Goal: Communication & Community: Ask a question

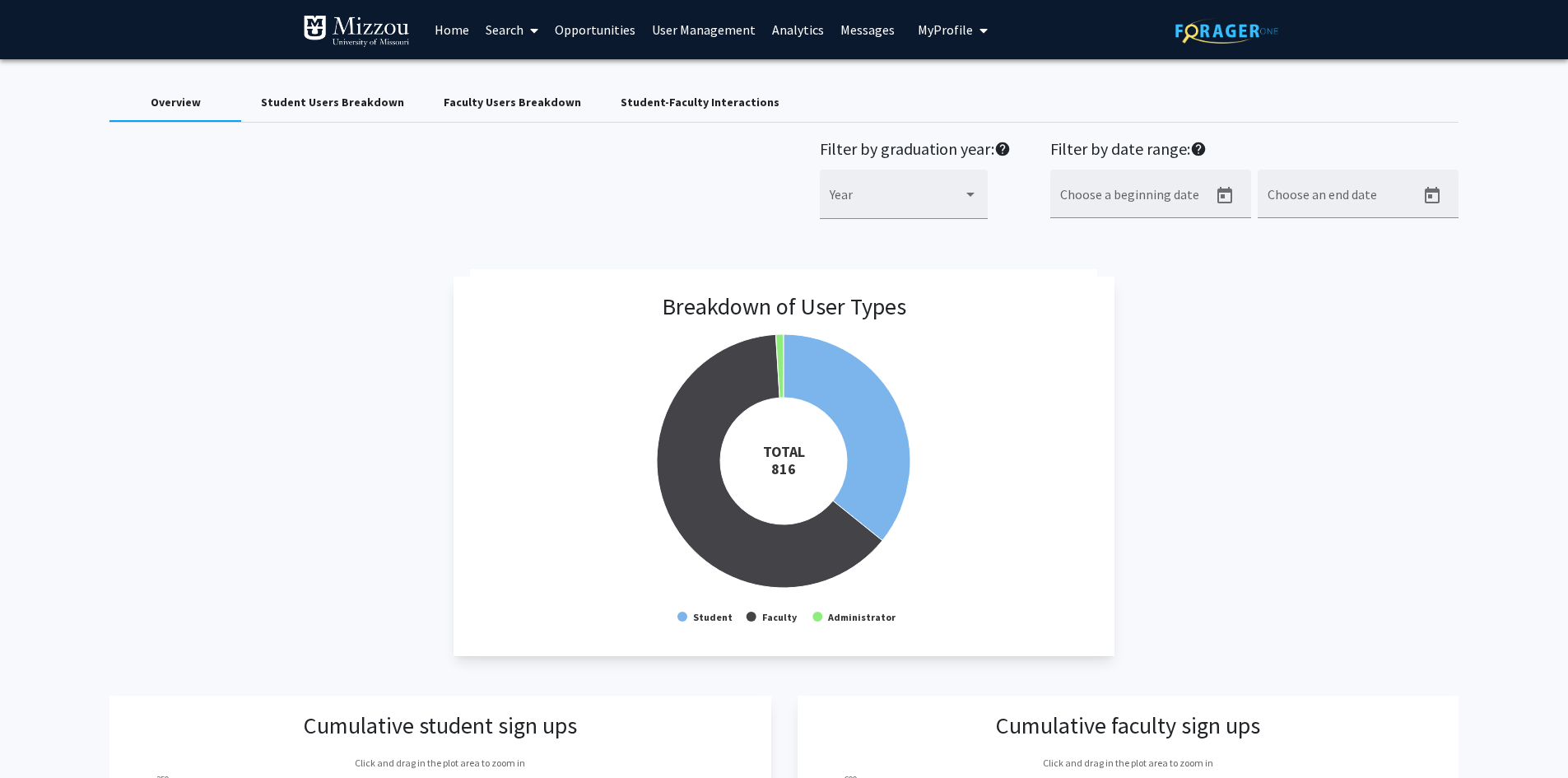
click at [942, 36] on span "My Profile" at bounding box center [945, 29] width 55 height 17
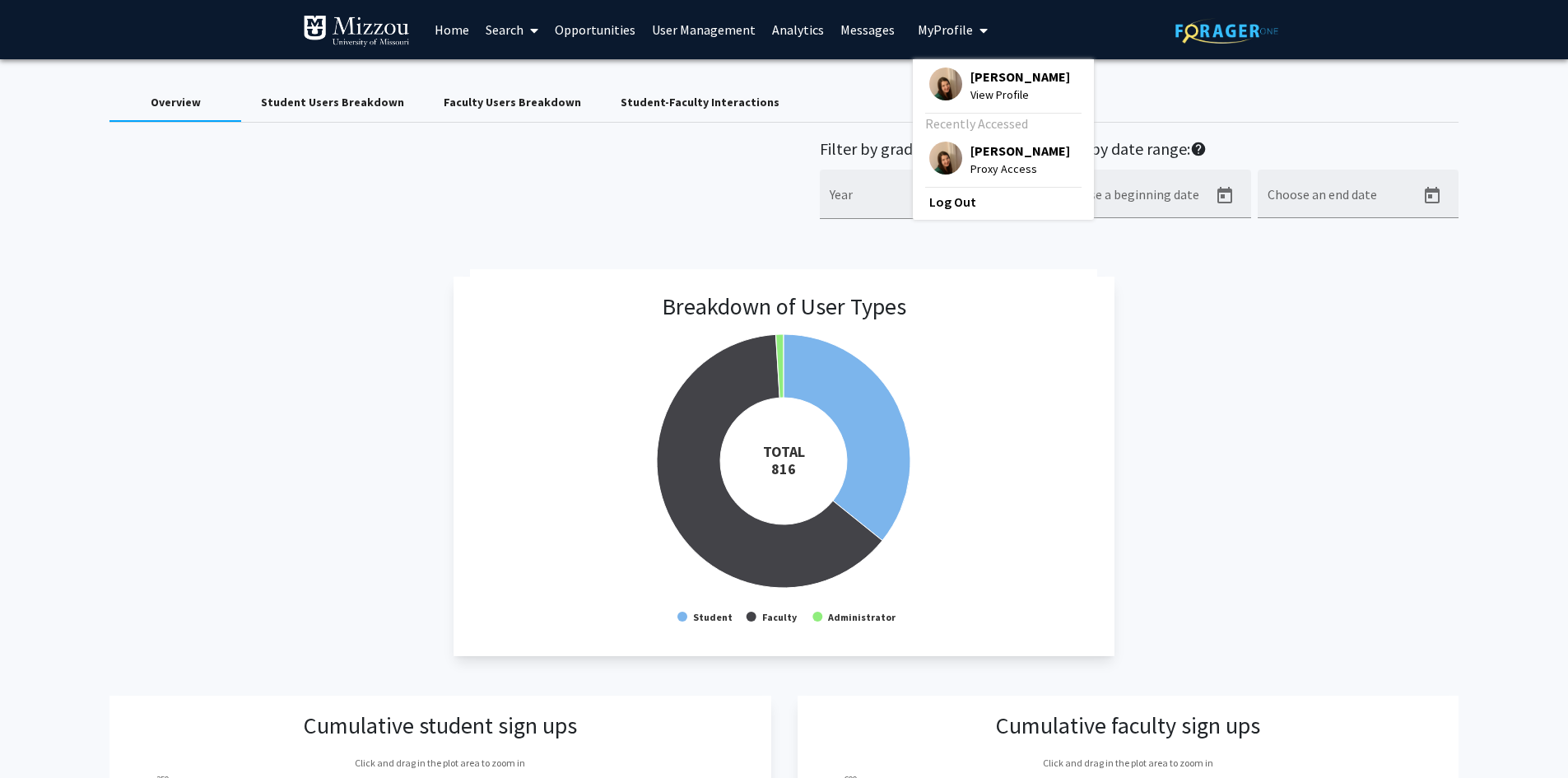
click at [971, 153] on span "[PERSON_NAME]" at bounding box center [1021, 151] width 100 height 18
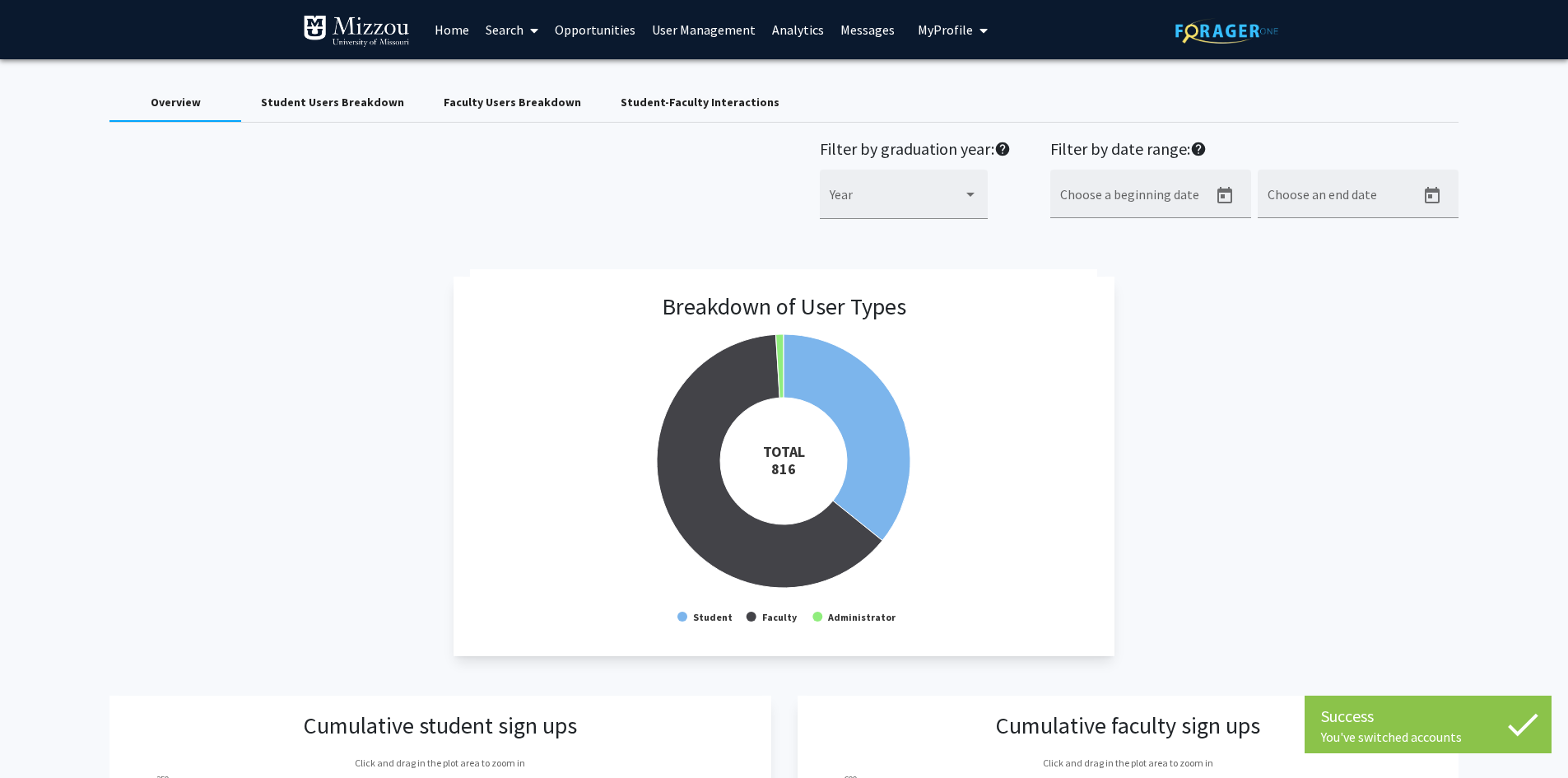
click at [730, 34] on link "User Management" at bounding box center [703, 29] width 120 height 58
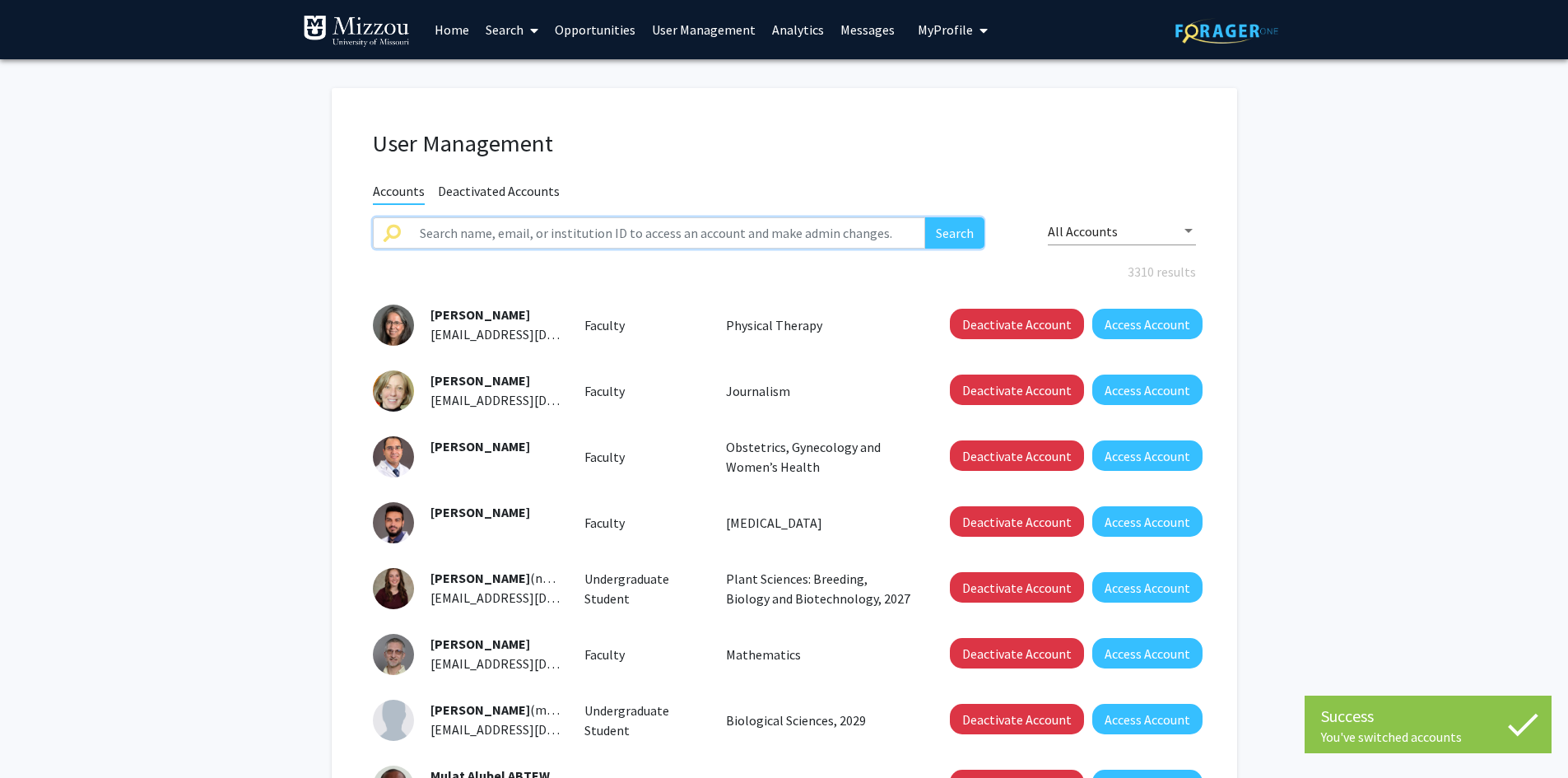
click at [752, 227] on input "text" at bounding box center [668, 233] width 516 height 31
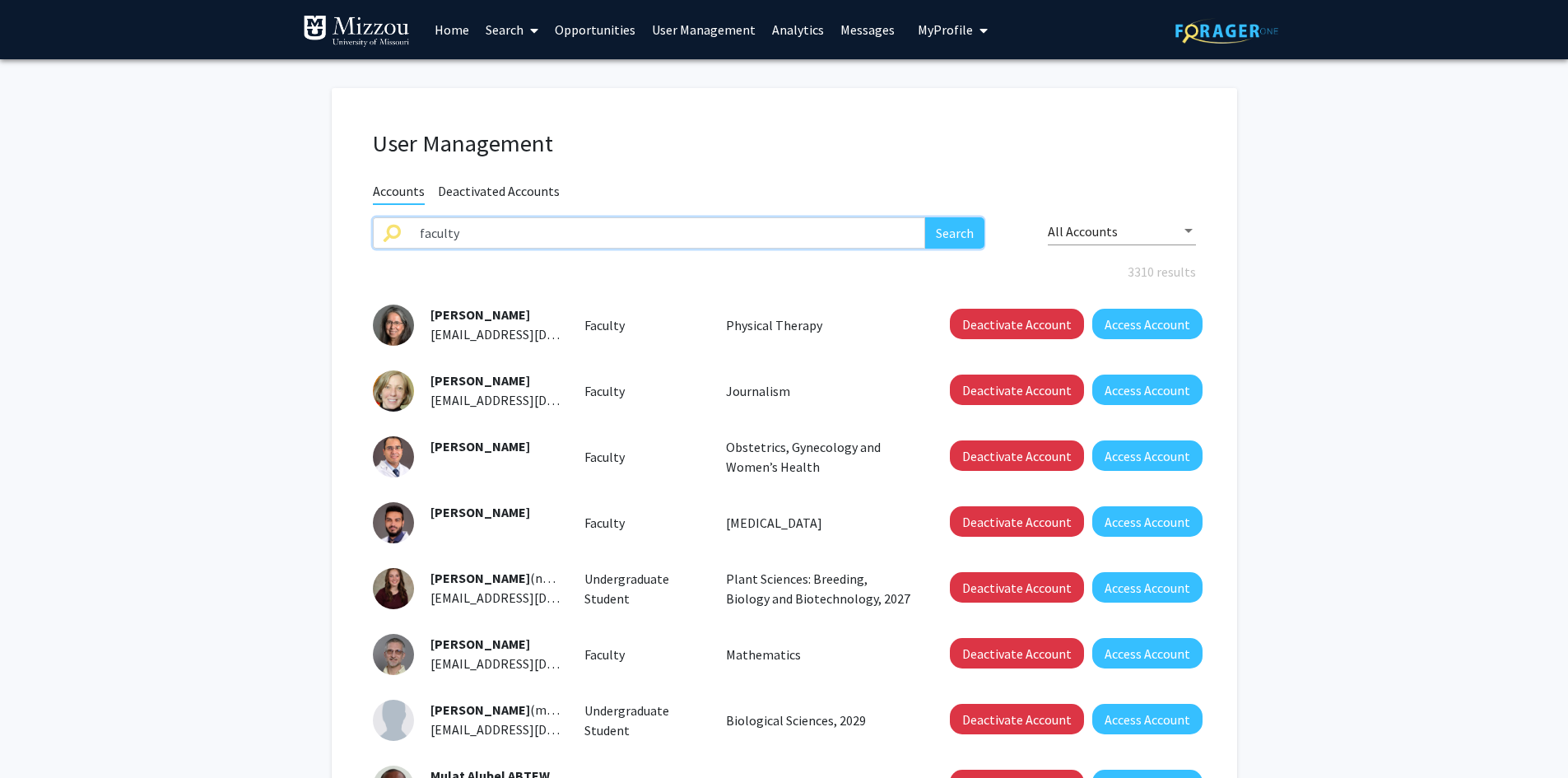
type input "faculty"
click at [926, 218] on button "Search" at bounding box center [955, 233] width 60 height 31
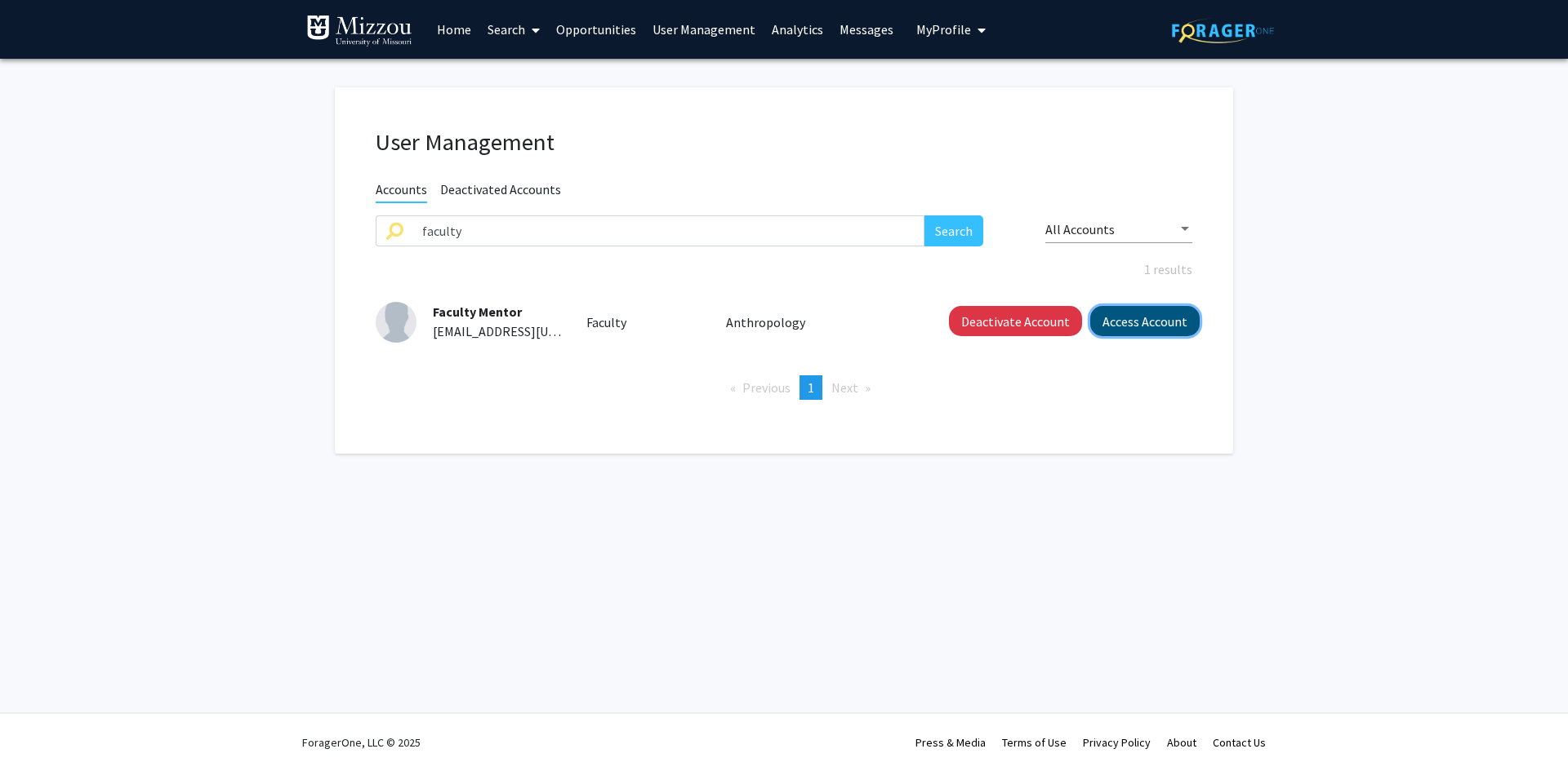
click at [1120, 325] on button "Access Account" at bounding box center [1144, 320] width 110 height 30
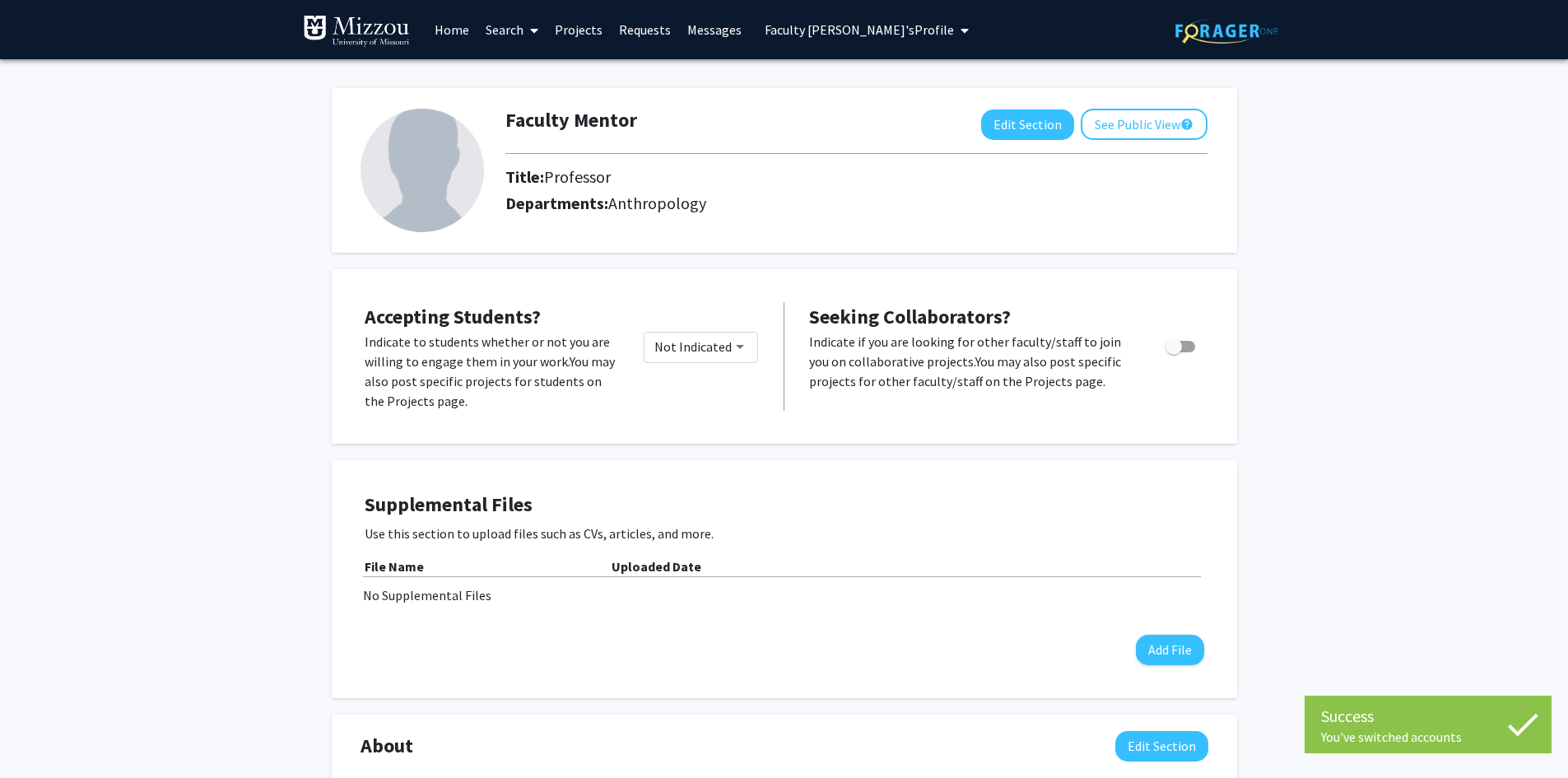
click at [1366, 246] on div "Faculty Mentor Edit Section See Public View help Title: Professor Departments: …" at bounding box center [784, 745] width 1568 height 1371
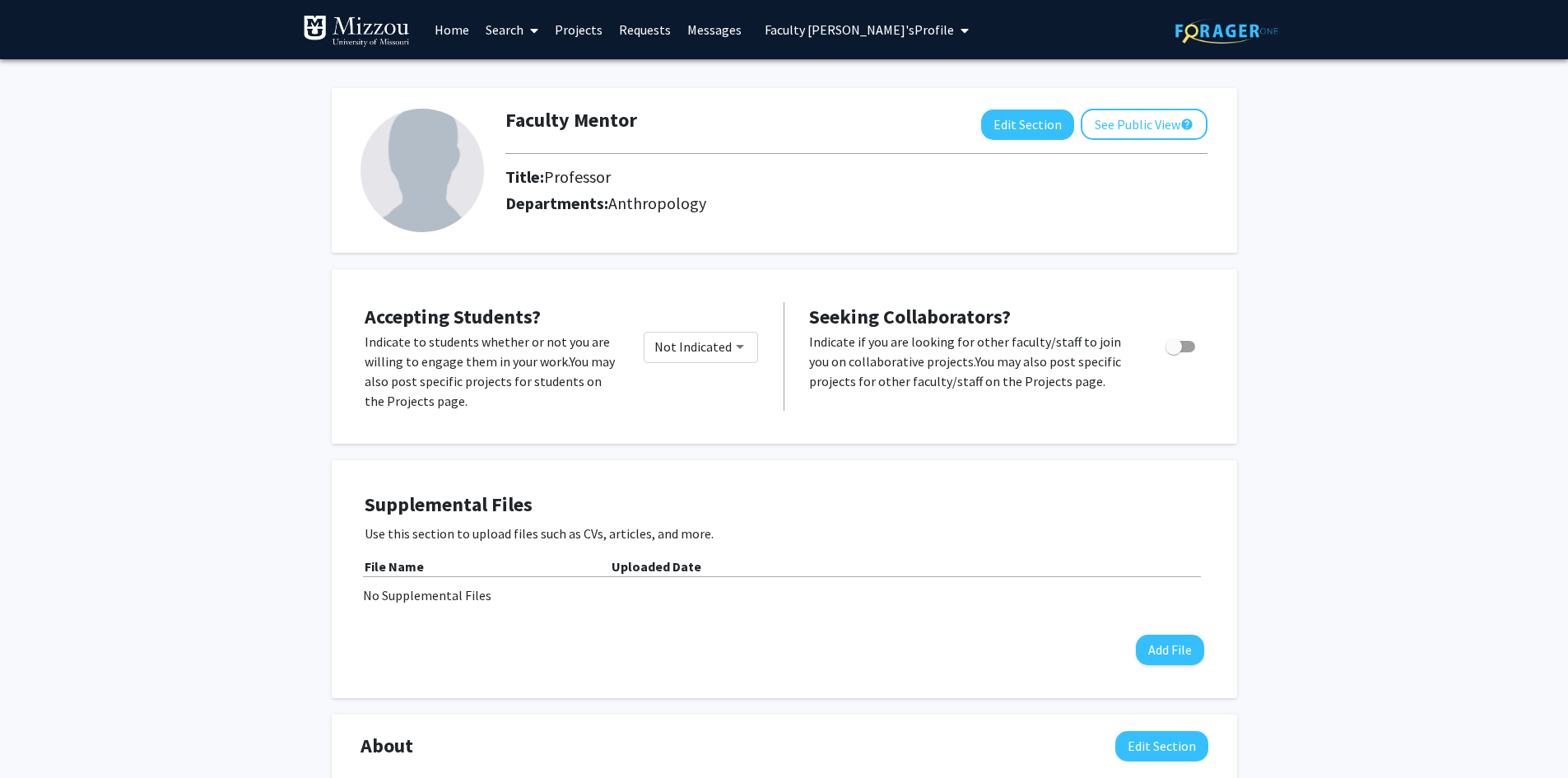
click at [1442, 246] on div "Faculty Mentor Edit Section See Public View help Title: Professor Departments: …" at bounding box center [784, 745] width 1568 height 1371
click at [1046, 126] on button "Edit Section" at bounding box center [1027, 124] width 93 height 30
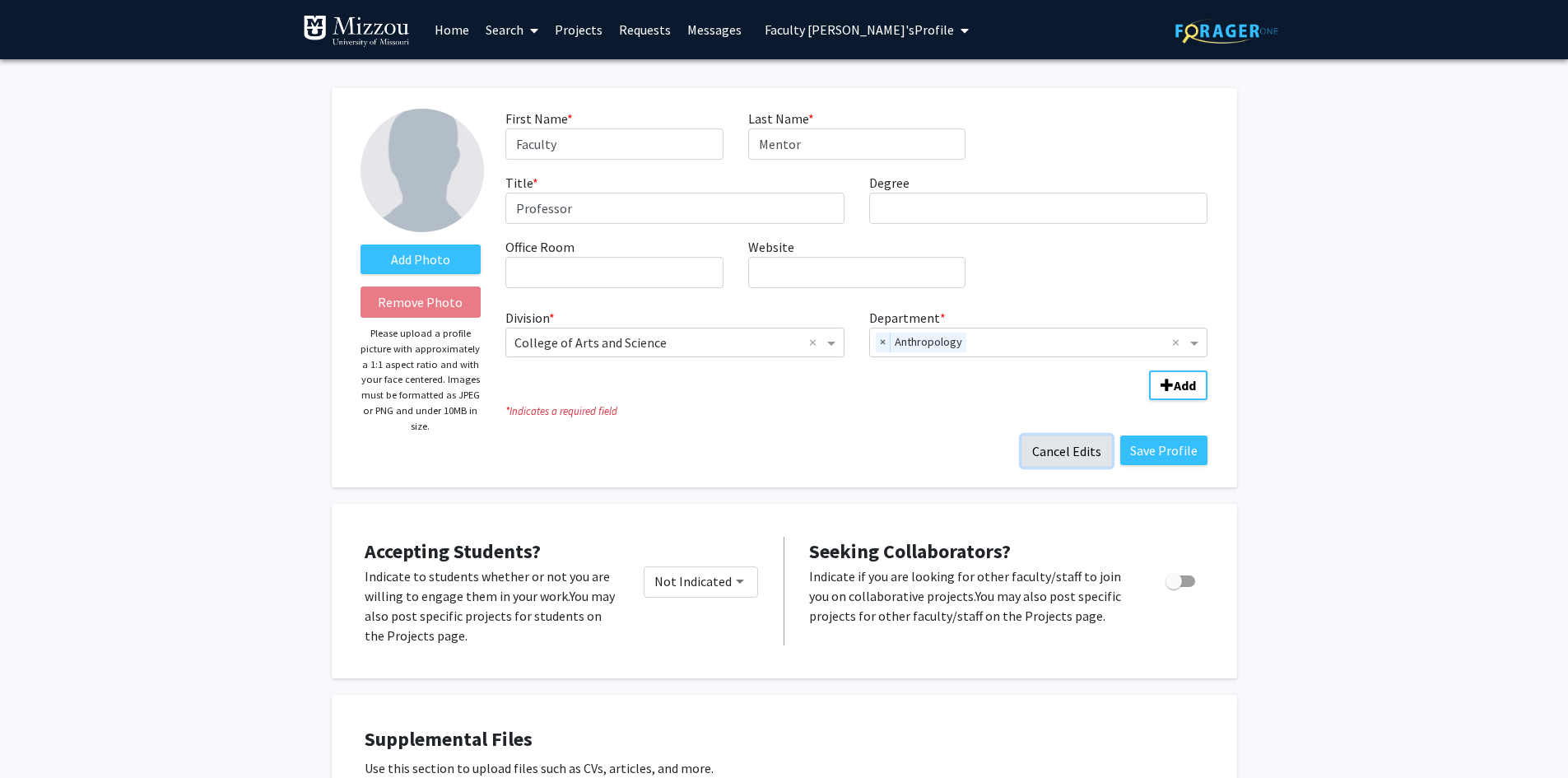
click at [1081, 447] on button "Cancel Edits" at bounding box center [1067, 452] width 90 height 31
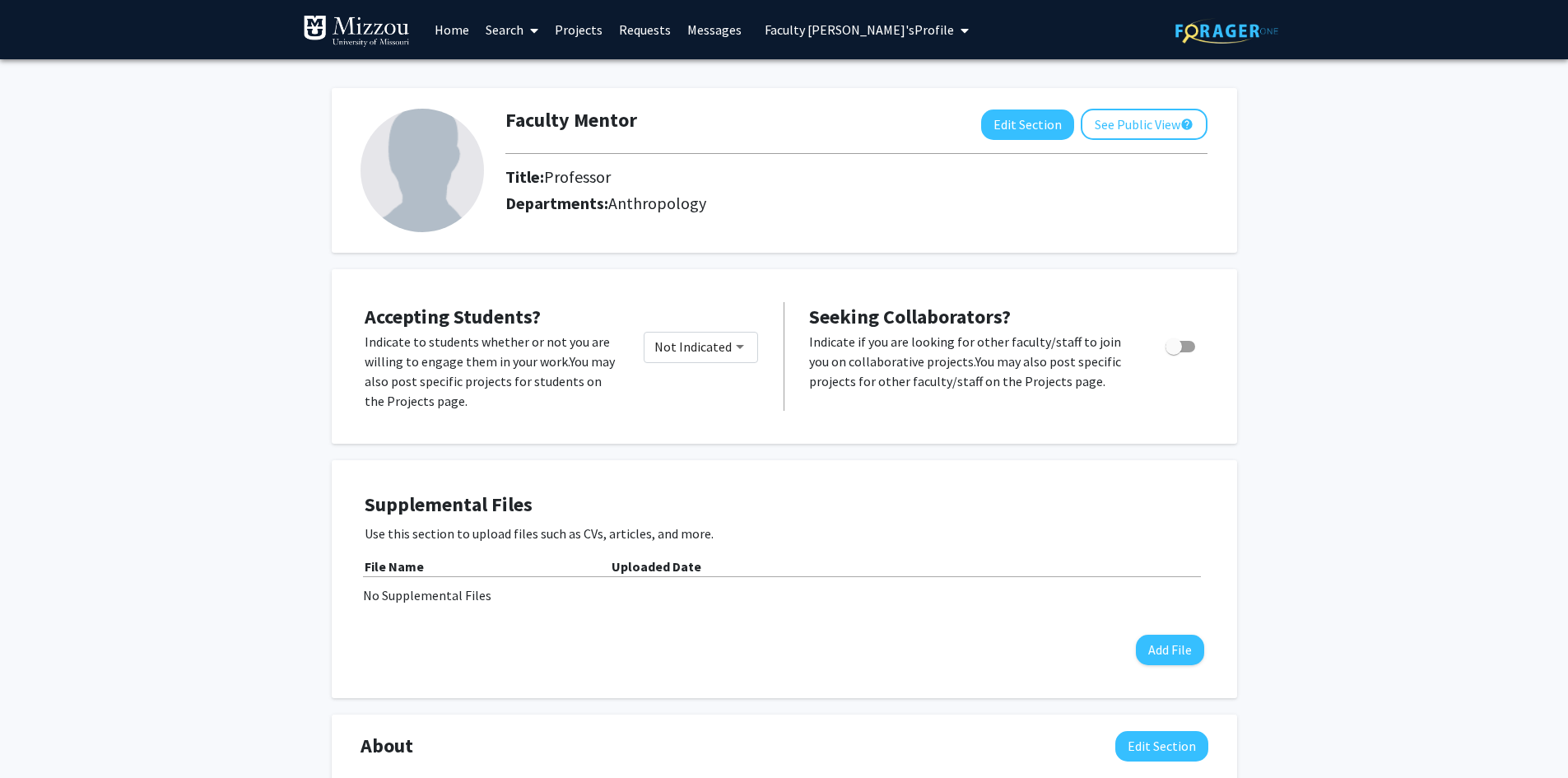
click at [588, 31] on link "Projects" at bounding box center [579, 29] width 65 height 58
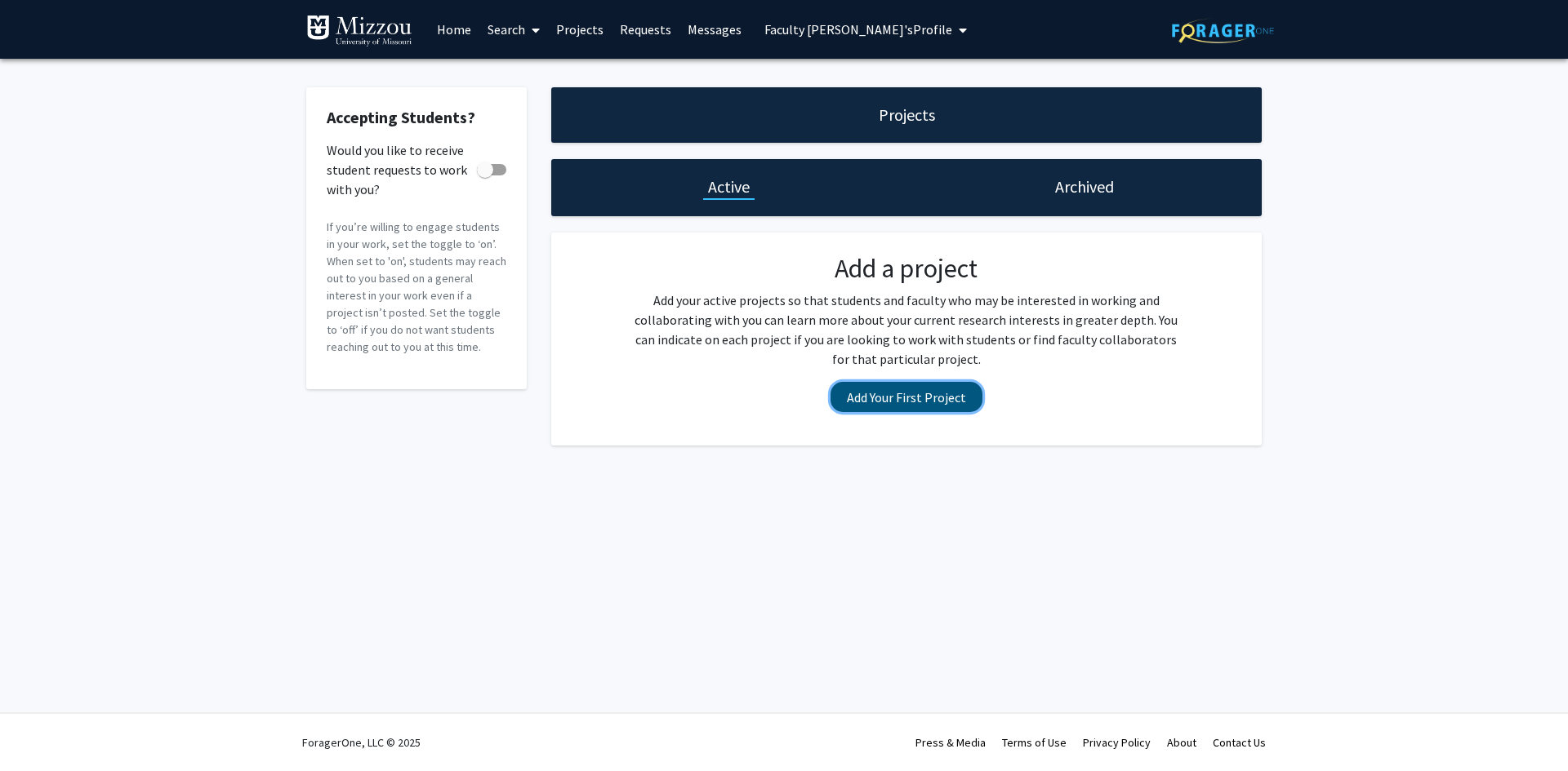
click at [890, 403] on button "Add Your First Project" at bounding box center [906, 396] width 152 height 30
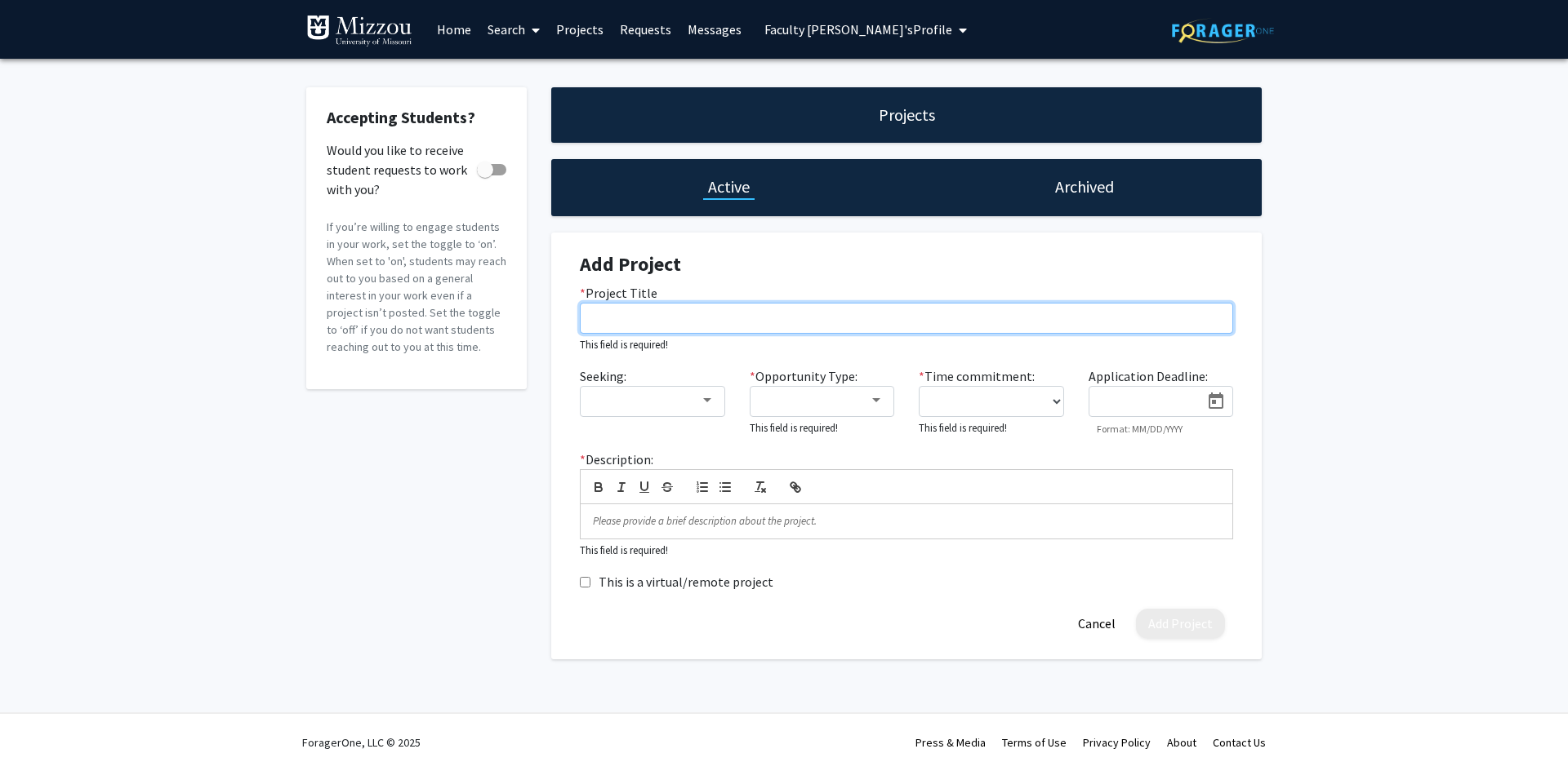
click at [806, 316] on input "* Project Title" at bounding box center [906, 318] width 653 height 31
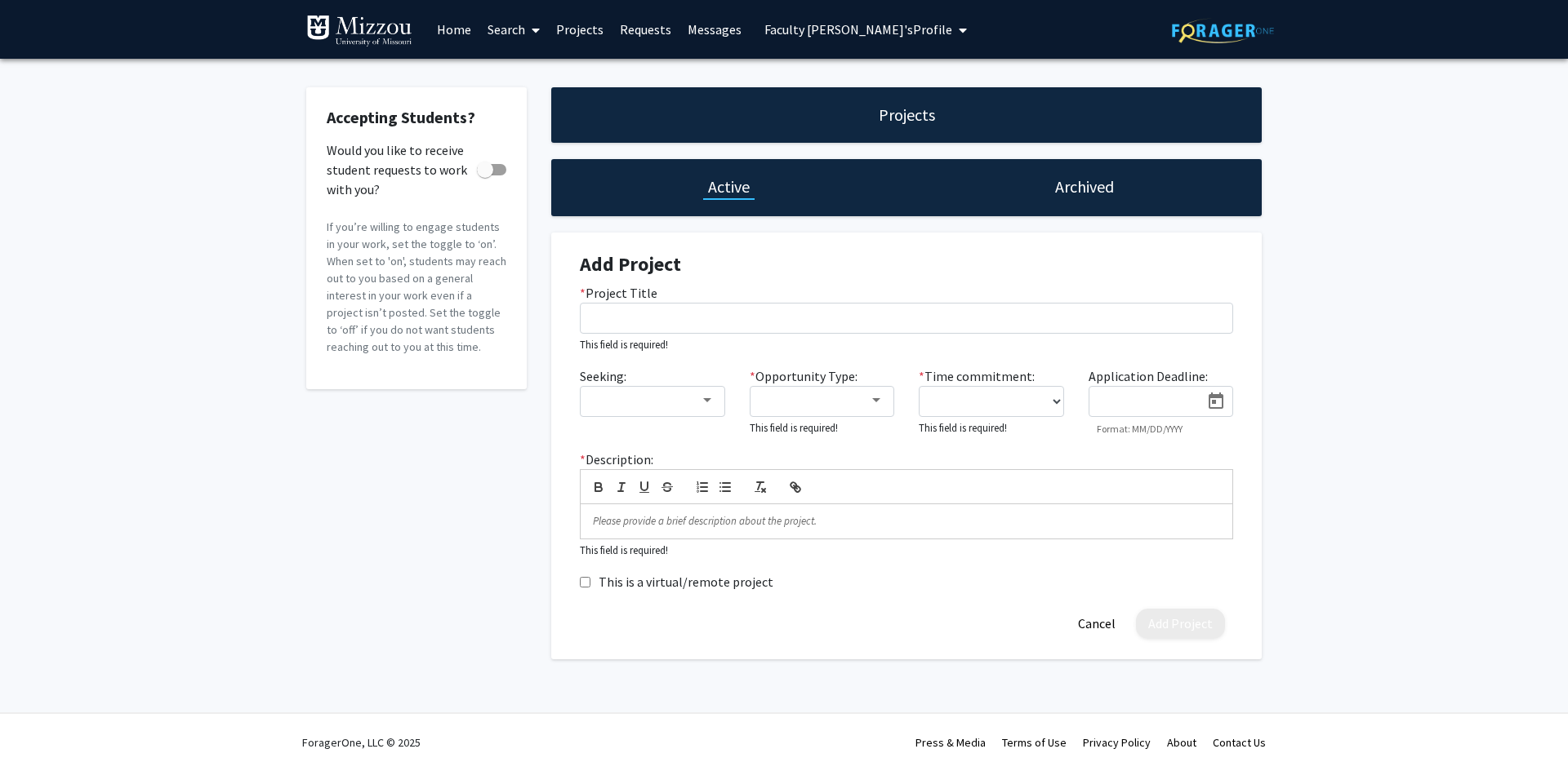
click at [795, 256] on h4 "Add Project" at bounding box center [906, 265] width 653 height 23
click at [703, 402] on div at bounding box center [707, 400] width 8 height 4
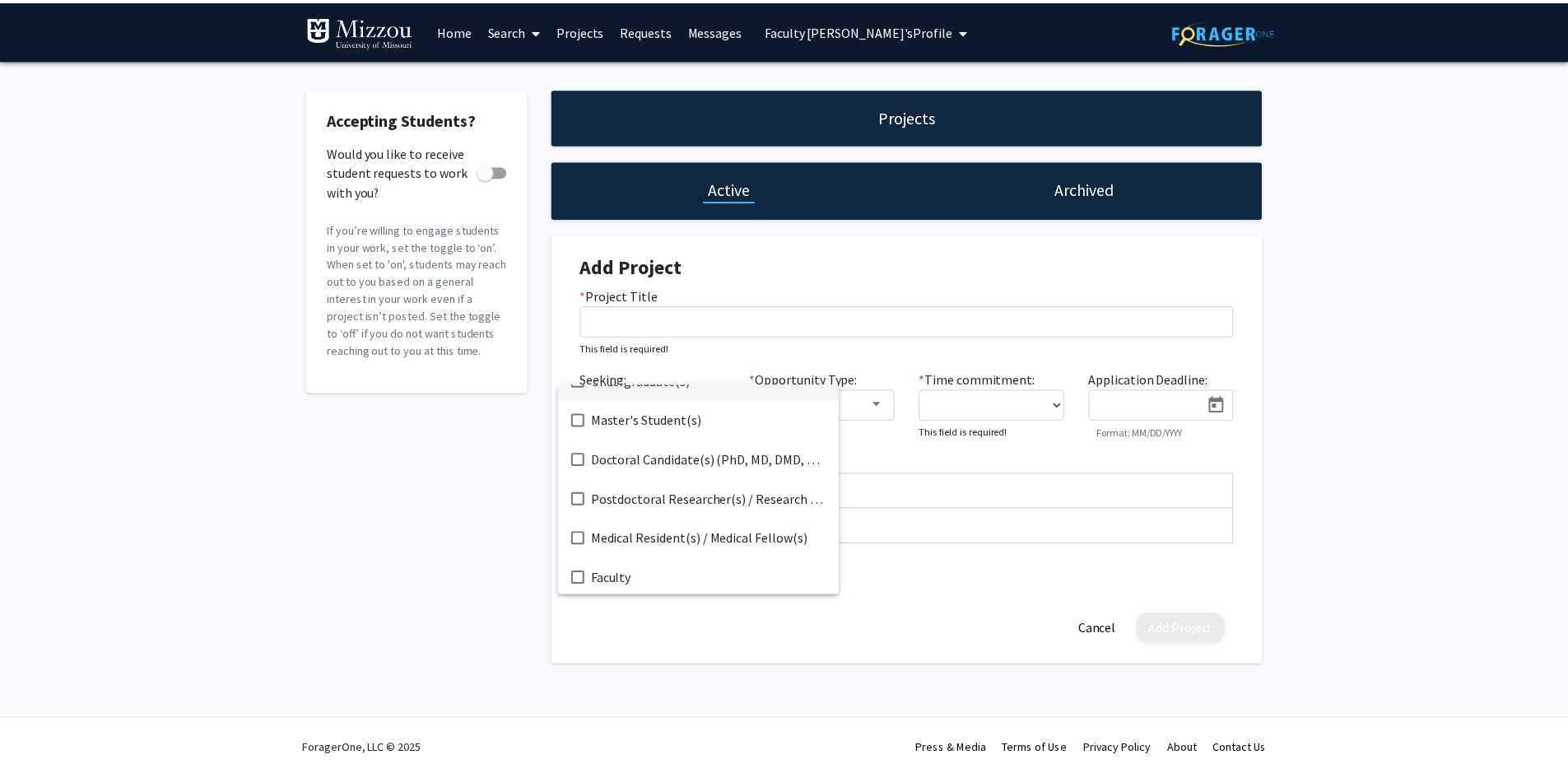
scroll to position [26, 0]
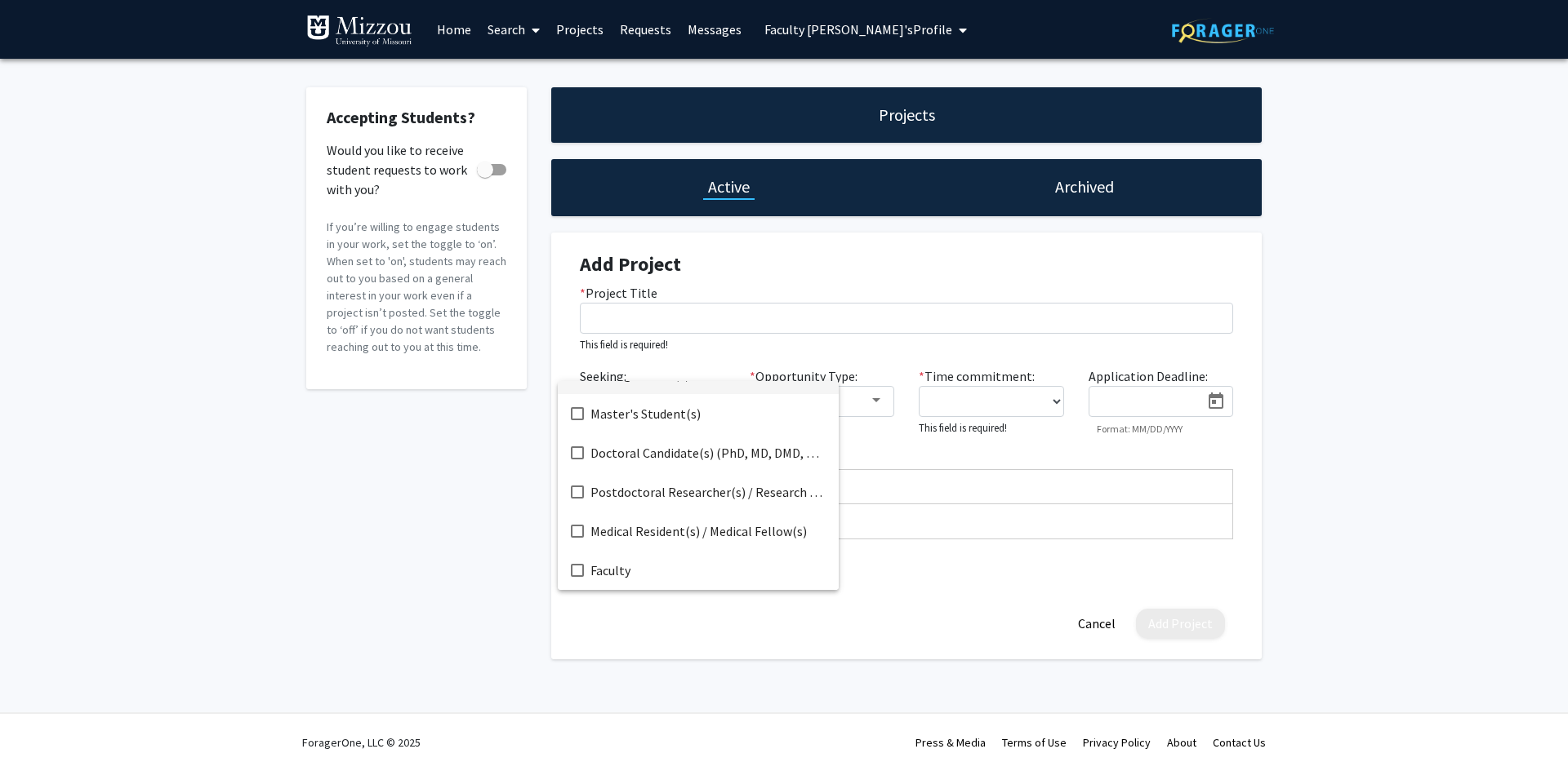
click at [860, 437] on div at bounding box center [784, 386] width 1568 height 771
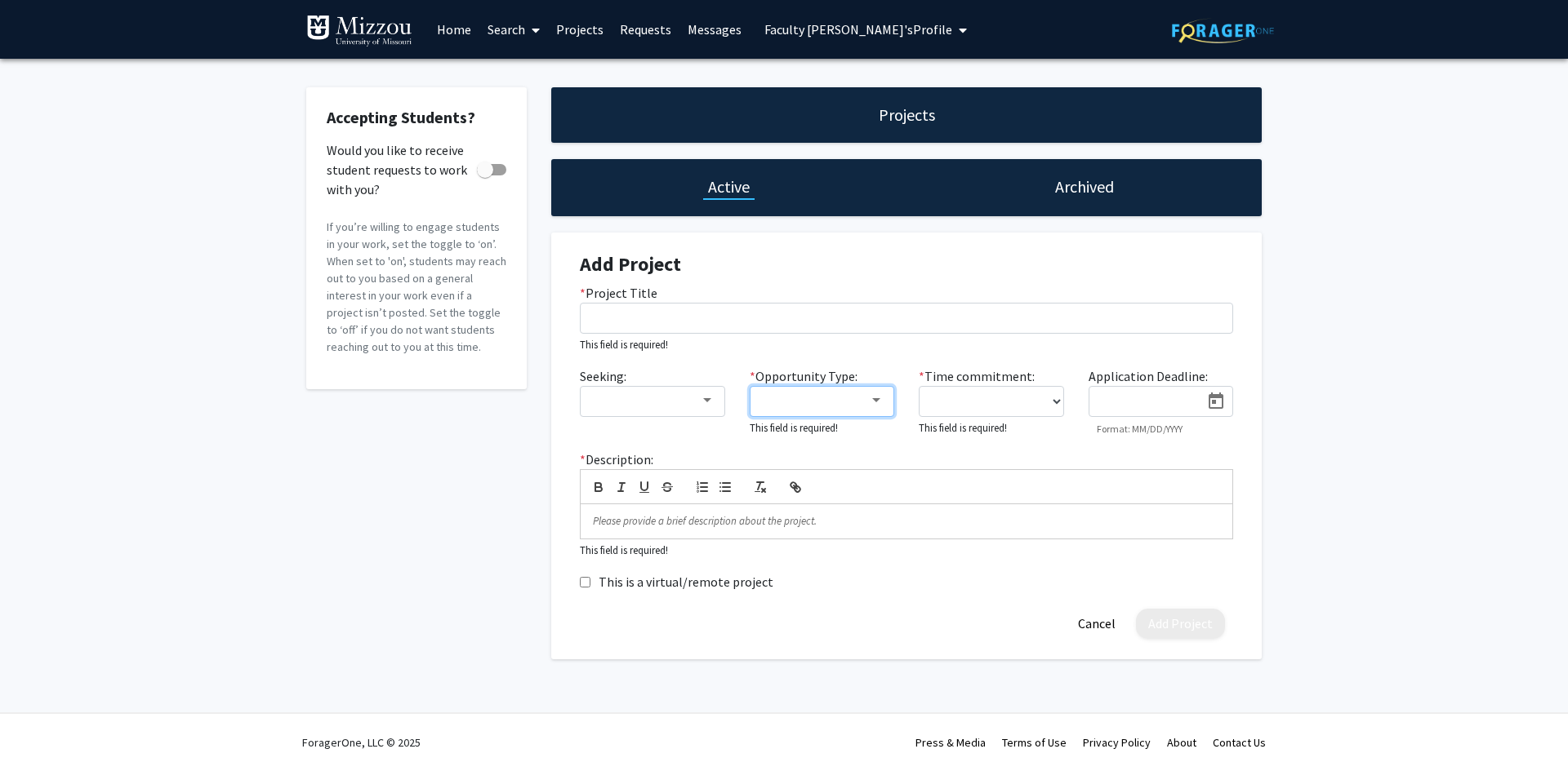
click at [871, 402] on div at bounding box center [875, 400] width 15 height 13
click at [985, 245] on div at bounding box center [784, 386] width 1568 height 771
click at [998, 403] on select "0 - 5 hours/week 5 - 10 hours/week 10 - 15 hours/week 15 - 20 hours/week 20 - 3…" at bounding box center [992, 402] width 146 height 31
click at [1020, 349] on div "* Project Title This field is required!" at bounding box center [906, 318] width 678 height 70
click at [1151, 402] on input at bounding box center [1149, 402] width 103 height 15
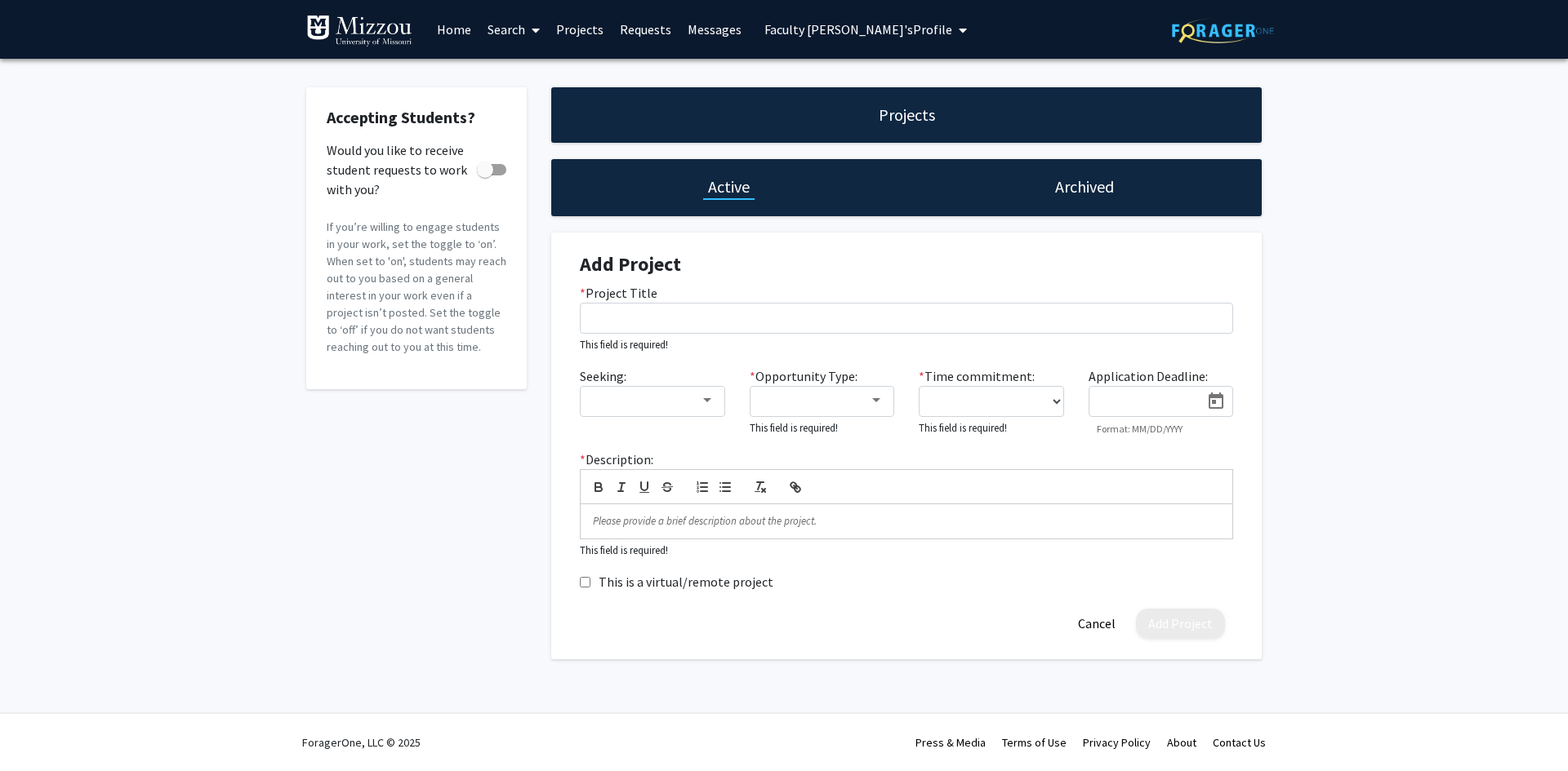
click at [1202, 441] on div "Seeking: * Opportunity Type: This field is required! * Time commitment: 0 - 5 h…" at bounding box center [906, 408] width 678 height 84
click at [1132, 525] on p at bounding box center [905, 520] width 627 height 15
click at [1100, 628] on button "Cancel" at bounding box center [1097, 623] width 62 height 30
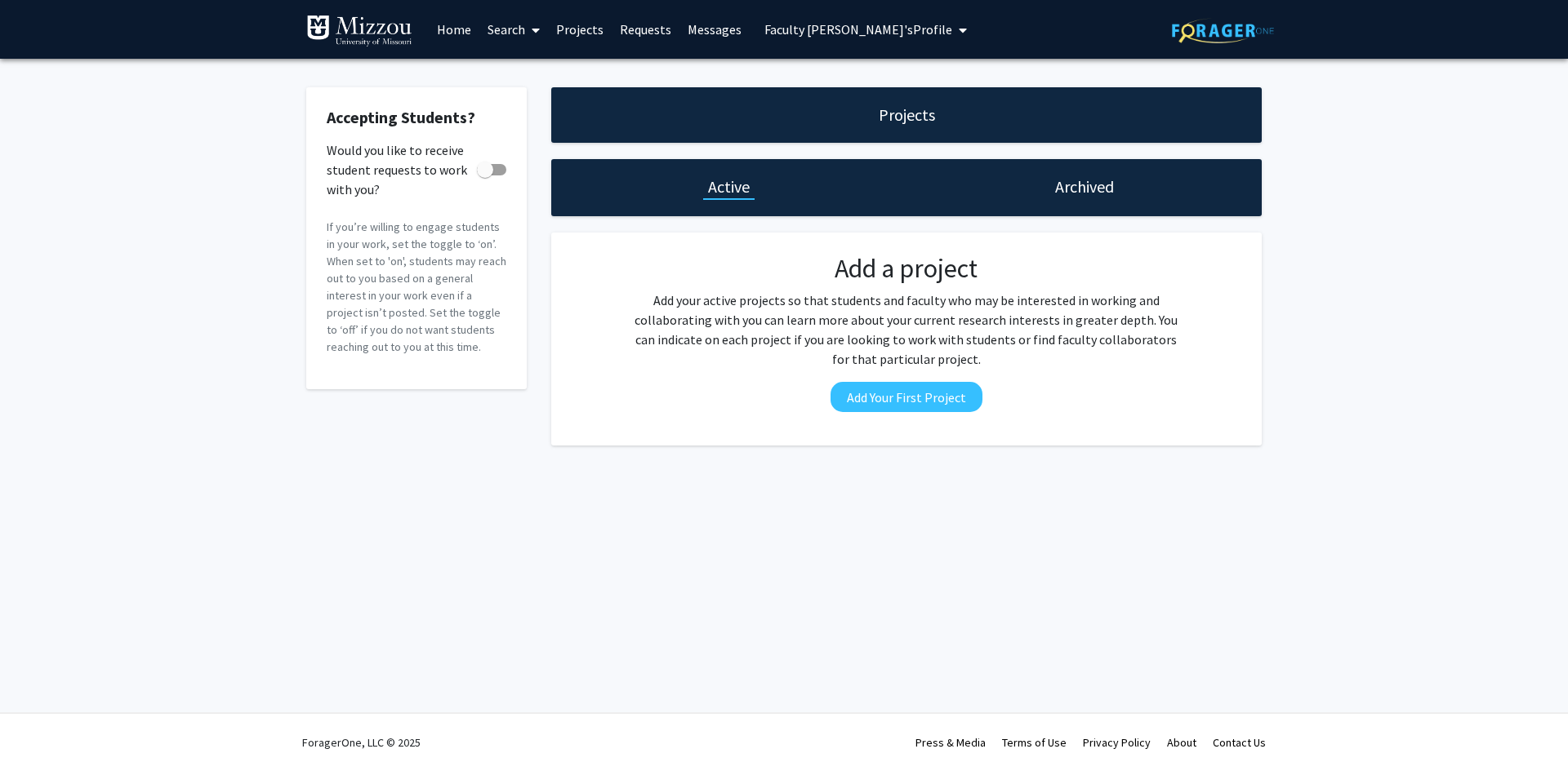
click at [502, 32] on link "Search" at bounding box center [513, 29] width 69 height 57
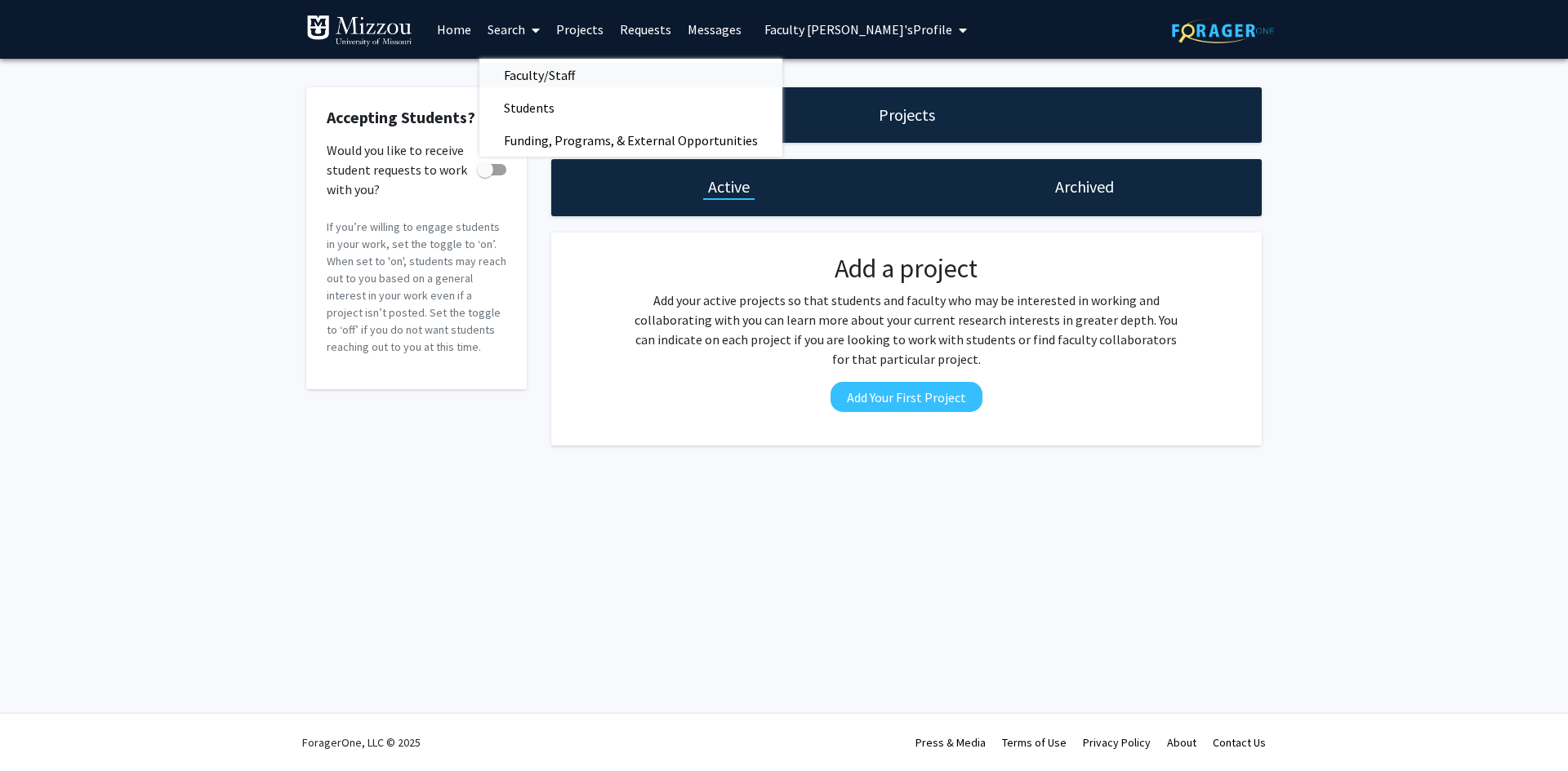
click at [529, 70] on span "Faculty/Staff" at bounding box center [539, 76] width 120 height 33
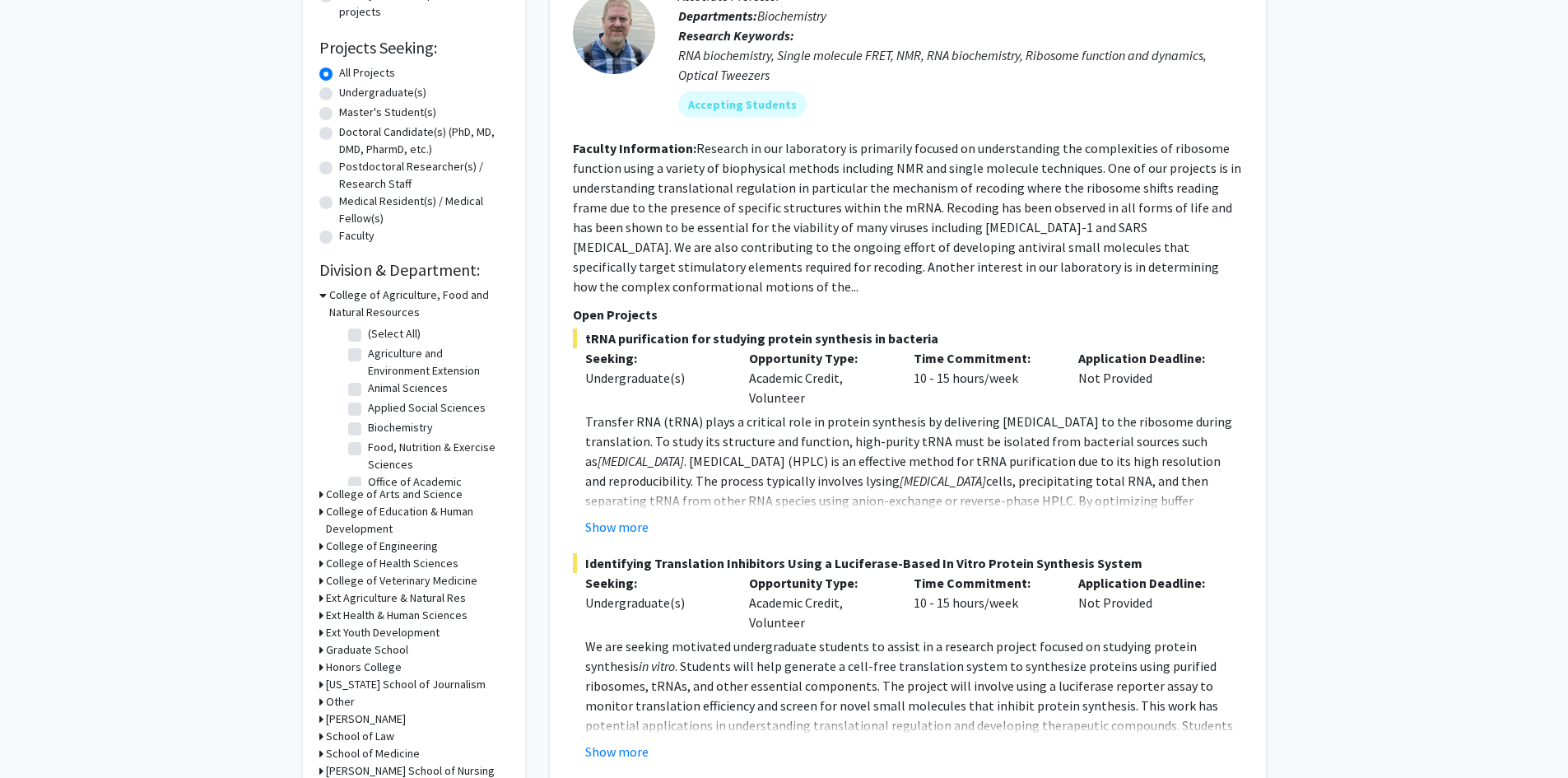
scroll to position [82, 0]
click at [319, 294] on icon at bounding box center [323, 295] width 8 height 18
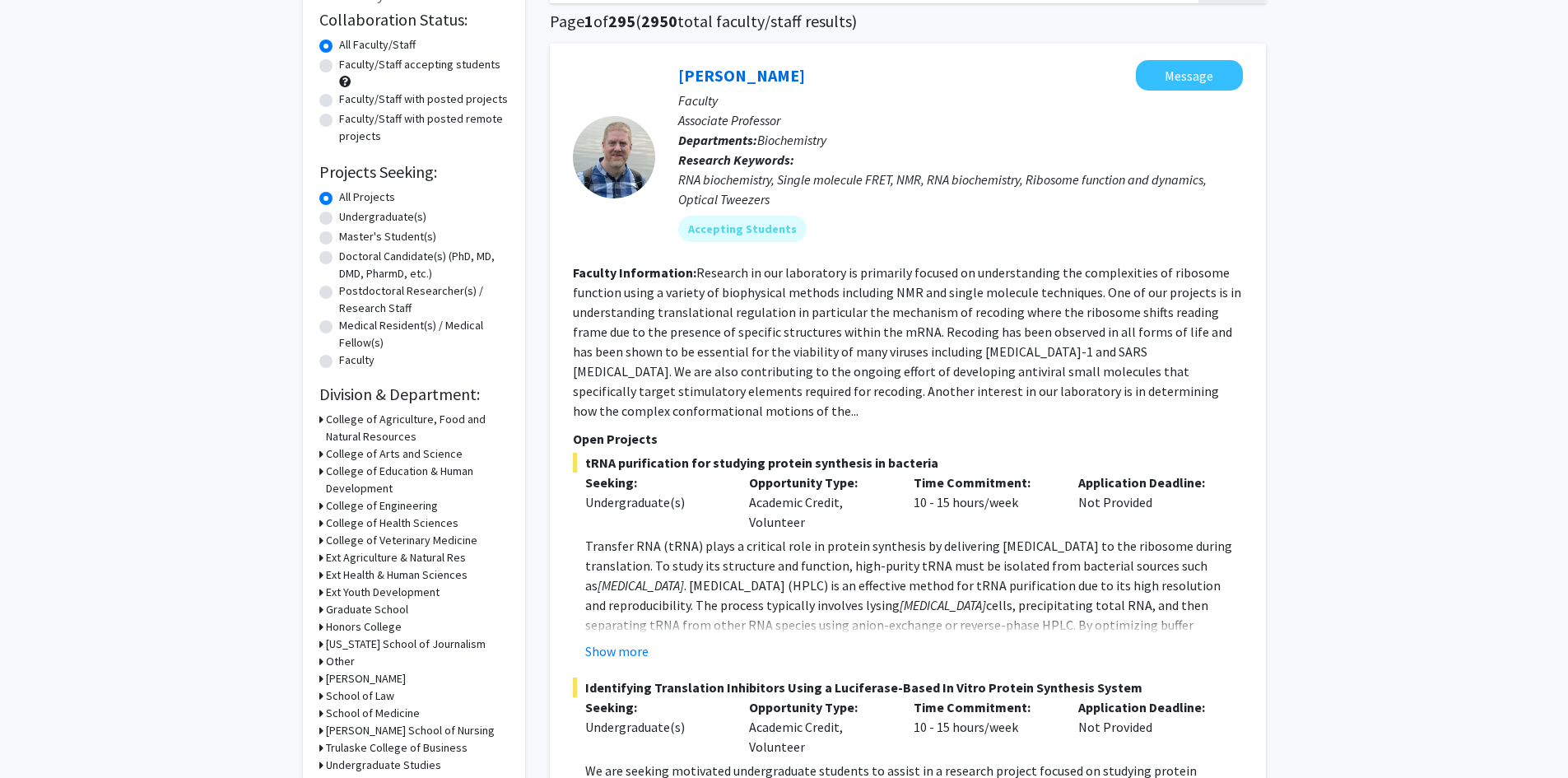
scroll to position [0, 0]
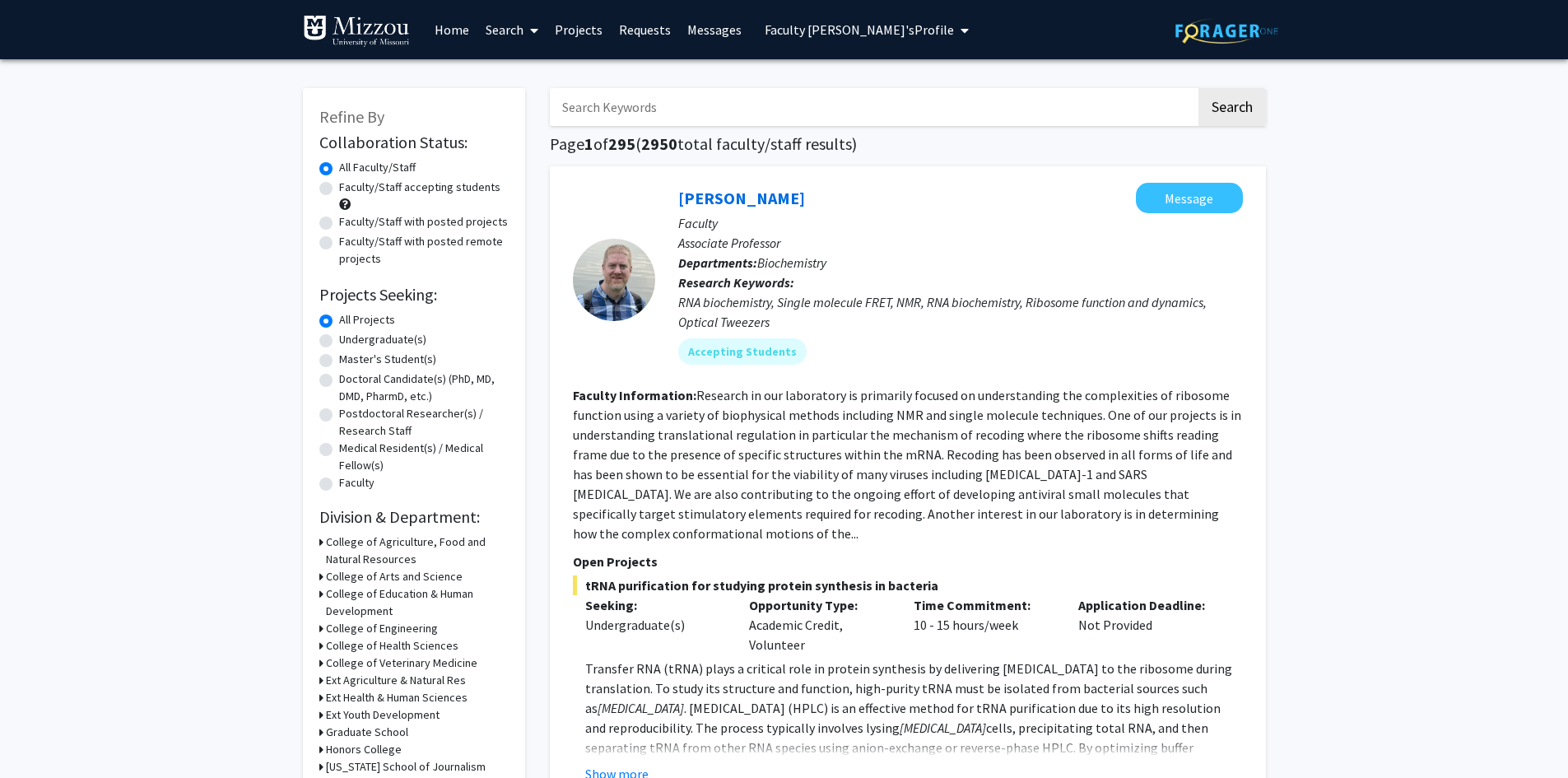
click at [916, 107] on input "Search Keywords" at bounding box center [873, 107] width 646 height 38
click at [930, 139] on h1 "Page 1 of 295 ( 2950 total faculty/staff results)" at bounding box center [907, 144] width 716 height 20
click at [876, 28] on span "Faculty [PERSON_NAME]'s Profile" at bounding box center [859, 29] width 189 height 17
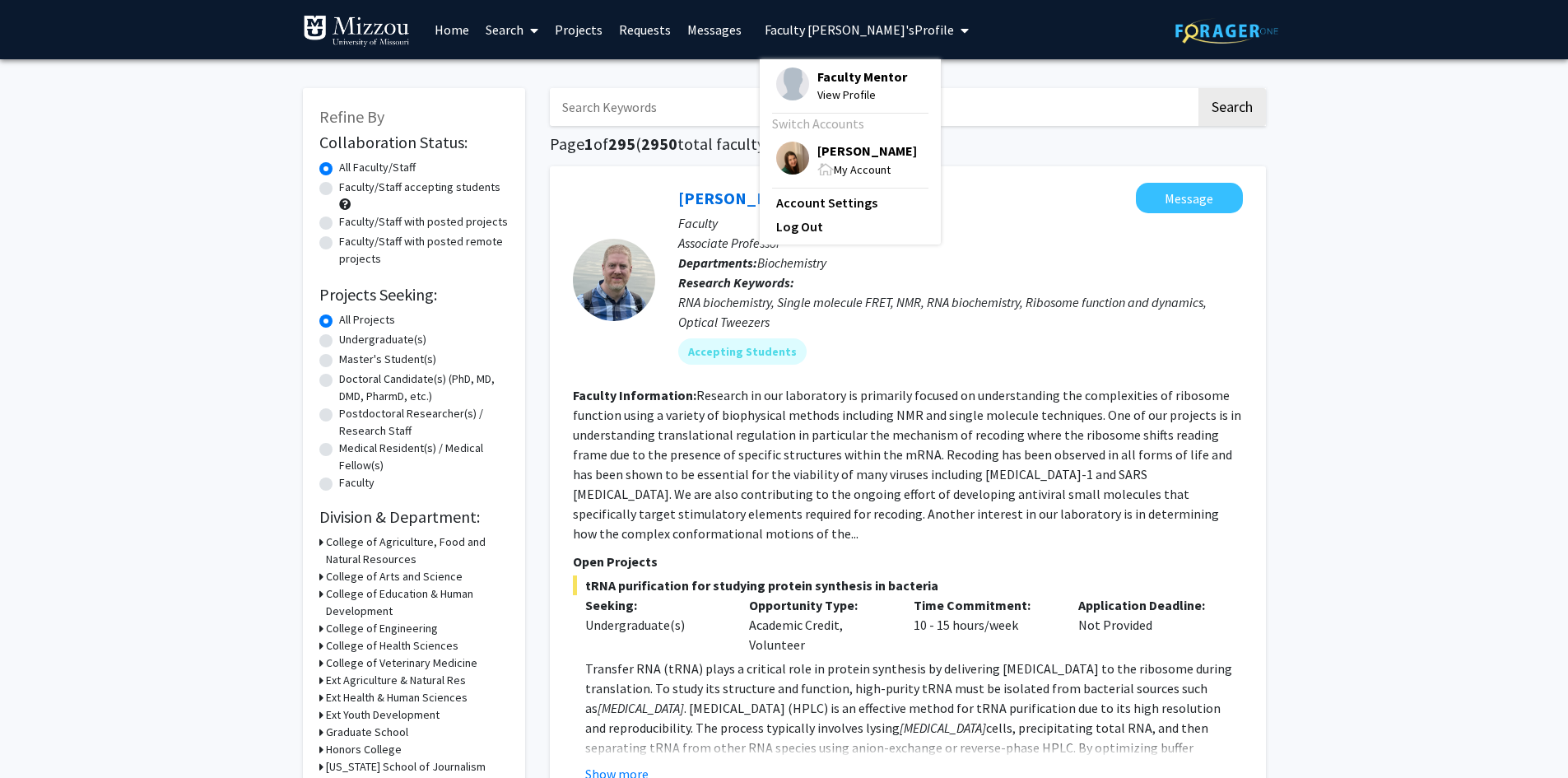
click at [845, 148] on span "[PERSON_NAME]" at bounding box center [868, 151] width 100 height 18
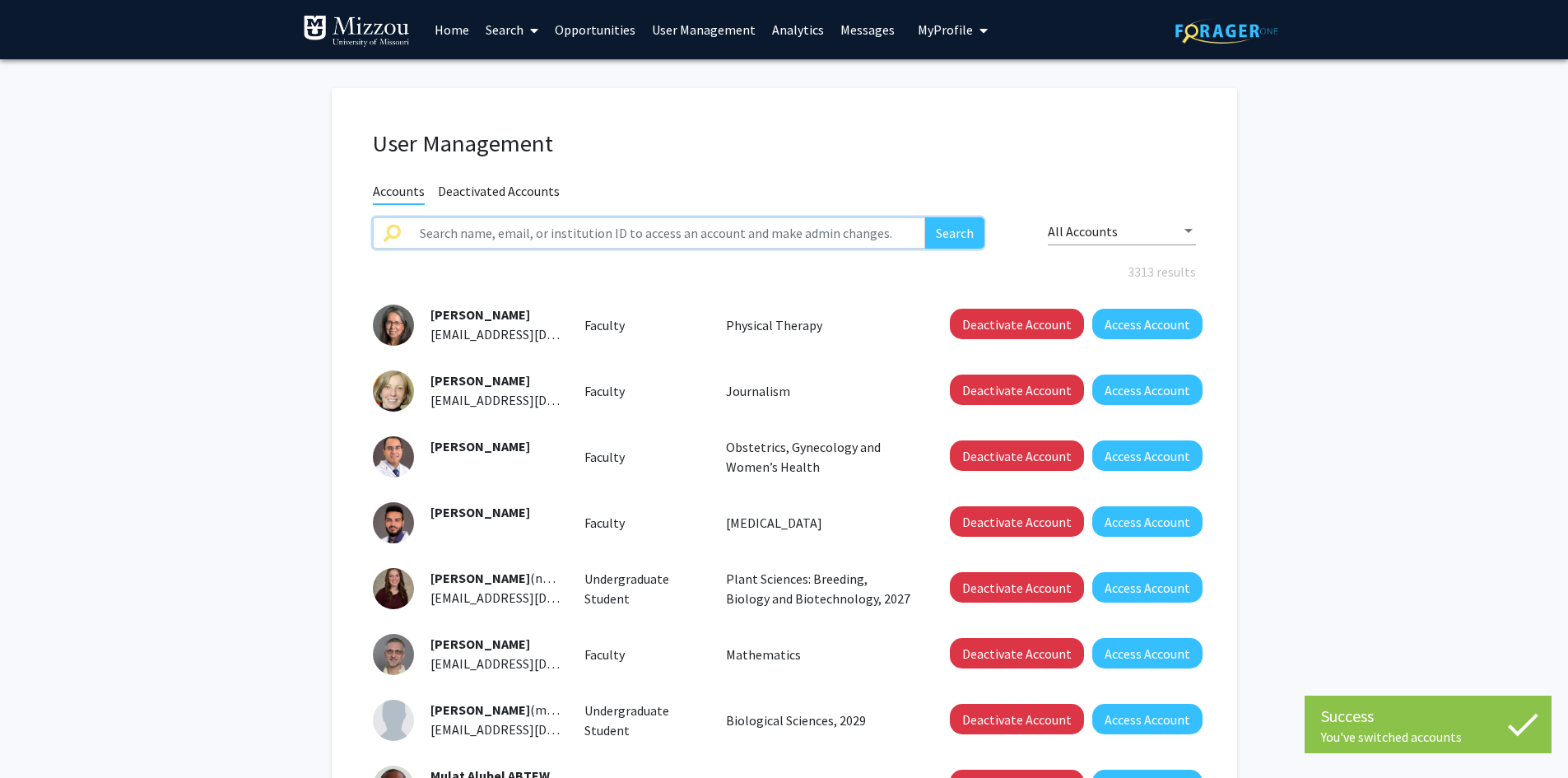
click at [794, 231] on input "text" at bounding box center [668, 233] width 516 height 31
type input "[PERSON_NAME]"
click at [926, 218] on button "Search" at bounding box center [955, 233] width 60 height 31
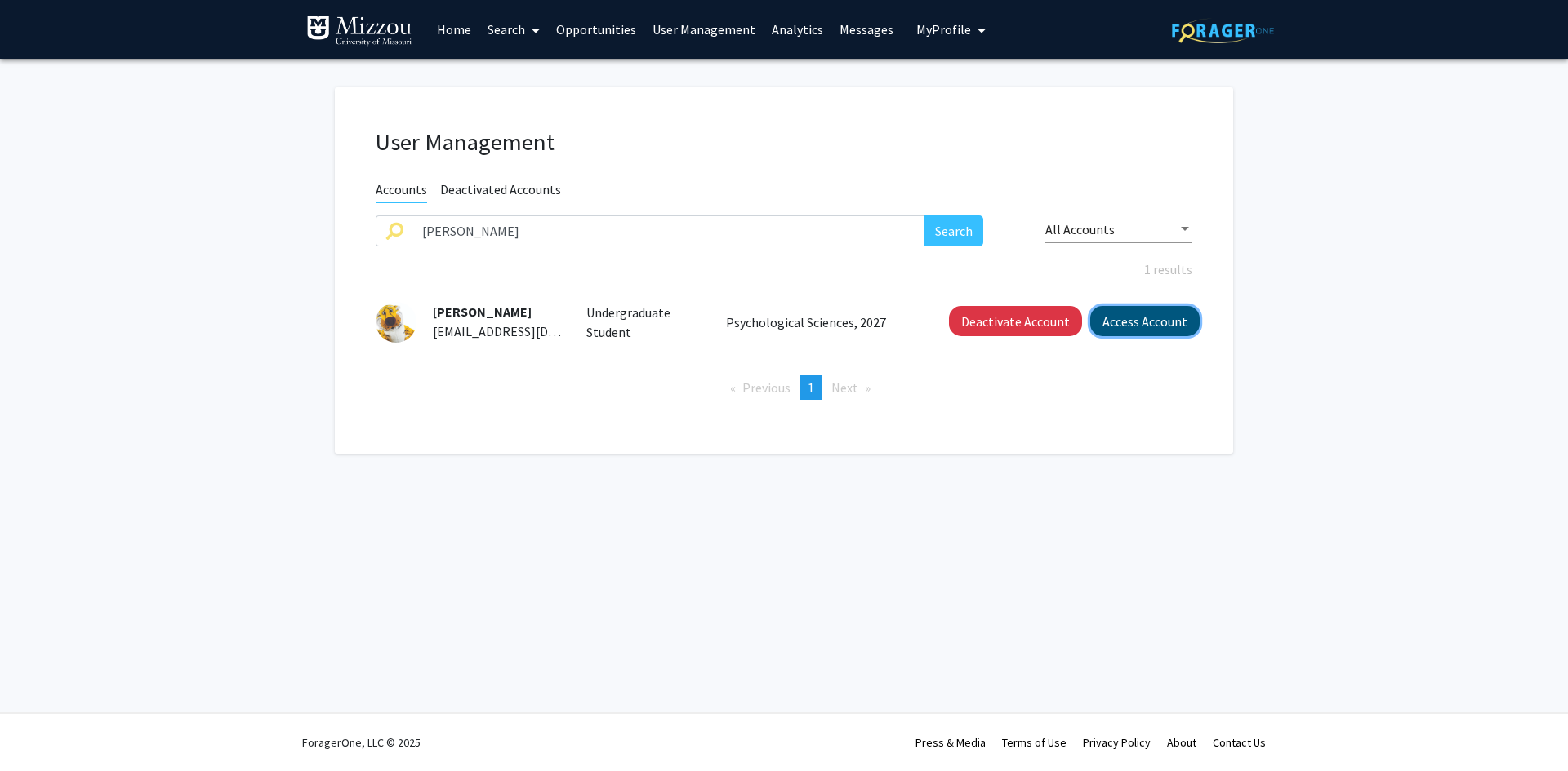
click at [1148, 329] on button "Access Account" at bounding box center [1144, 320] width 110 height 30
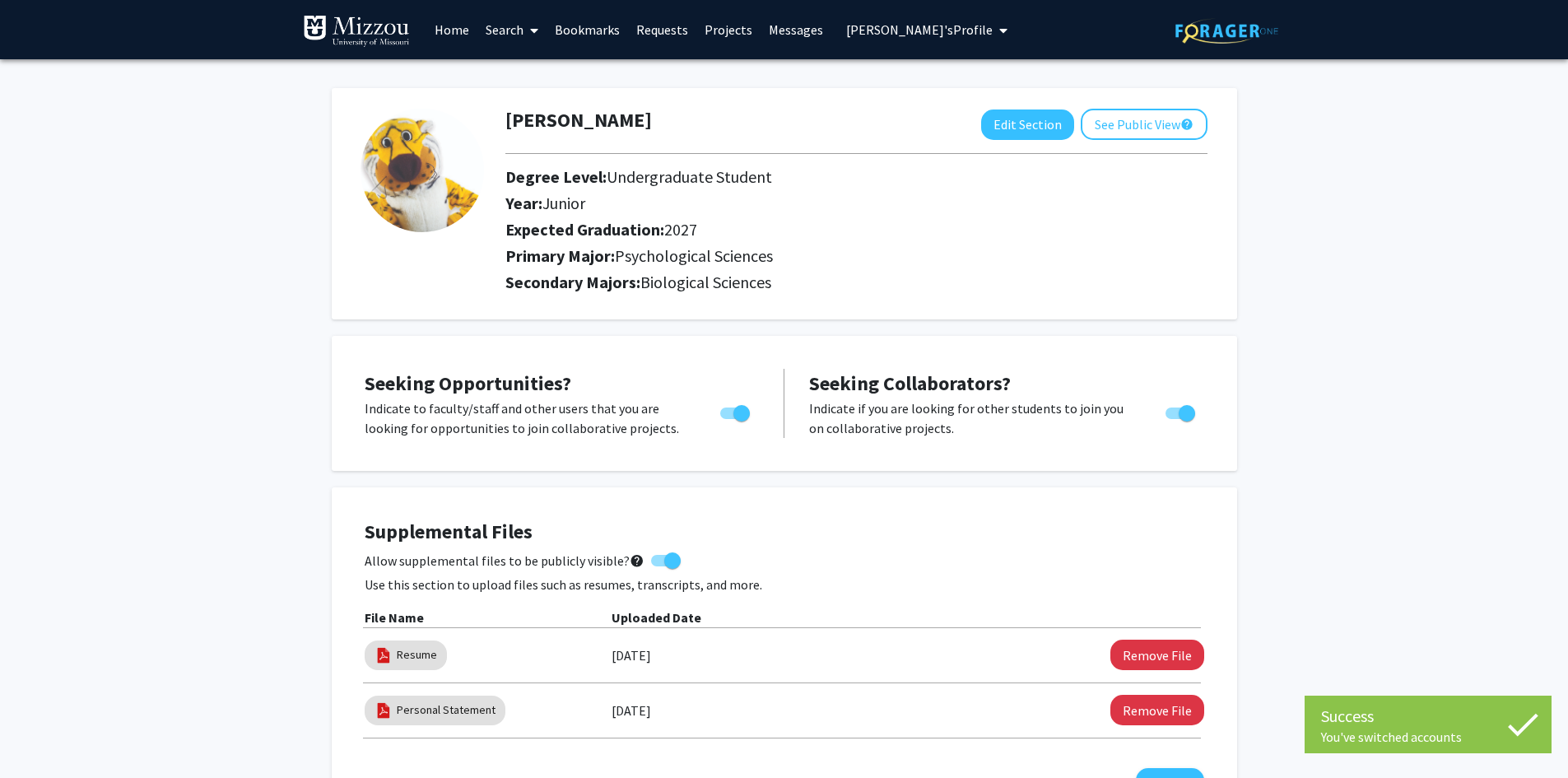
click at [509, 31] on link "Search" at bounding box center [511, 29] width 70 height 58
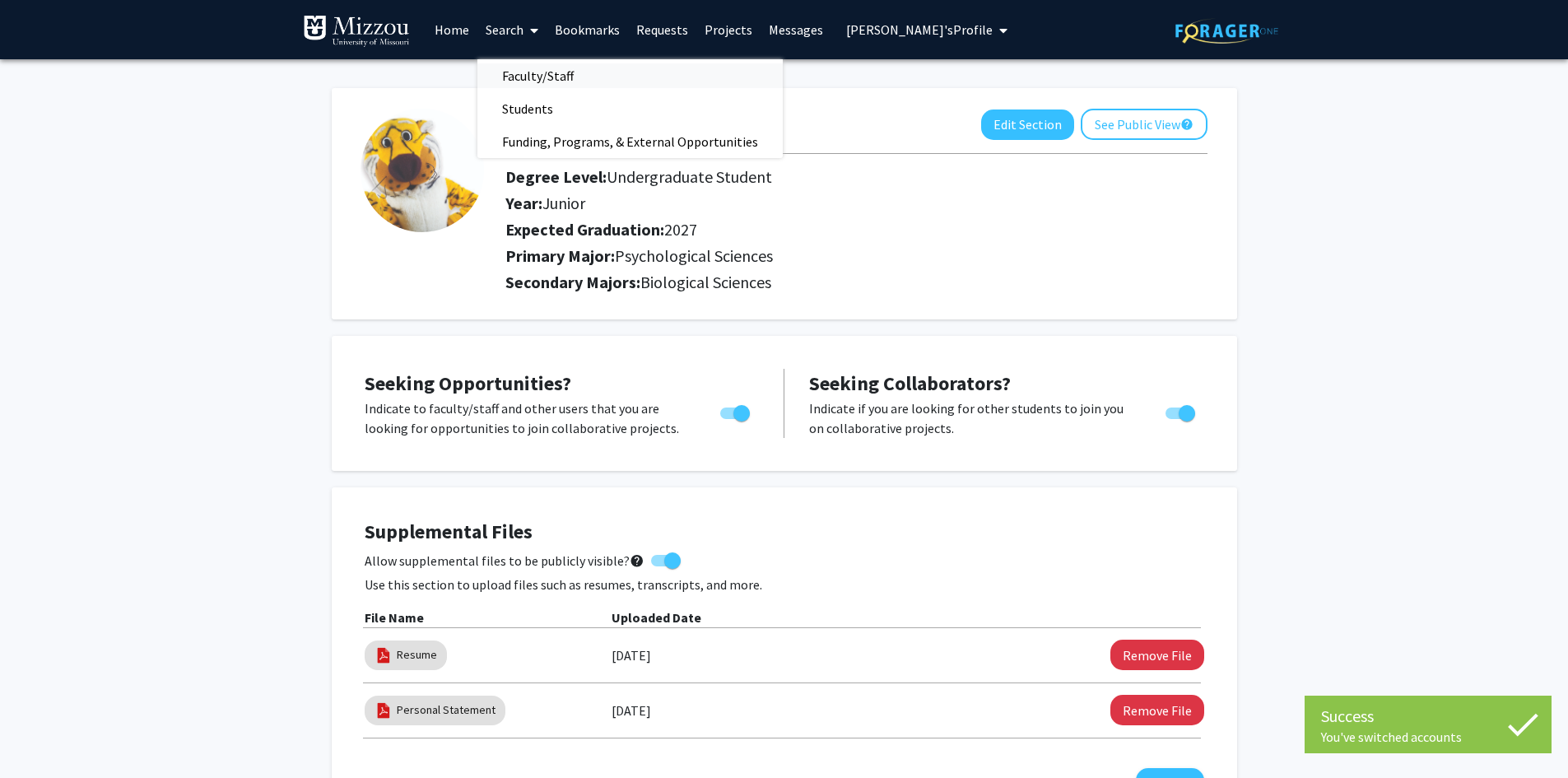
click at [508, 74] on span "Faculty/Staff" at bounding box center [538, 76] width 121 height 33
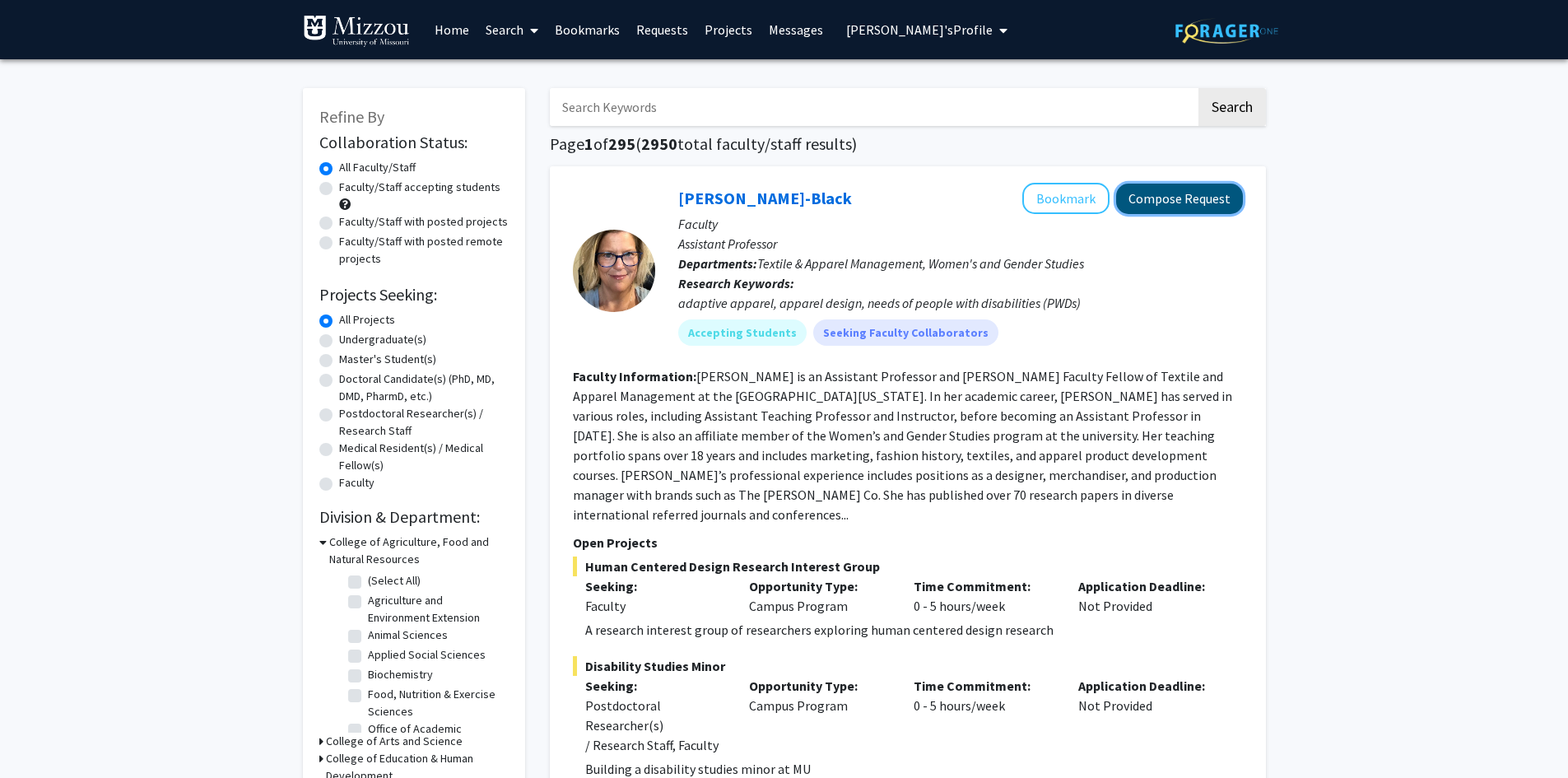
click at [1189, 203] on button "Compose Request" at bounding box center [1179, 198] width 126 height 30
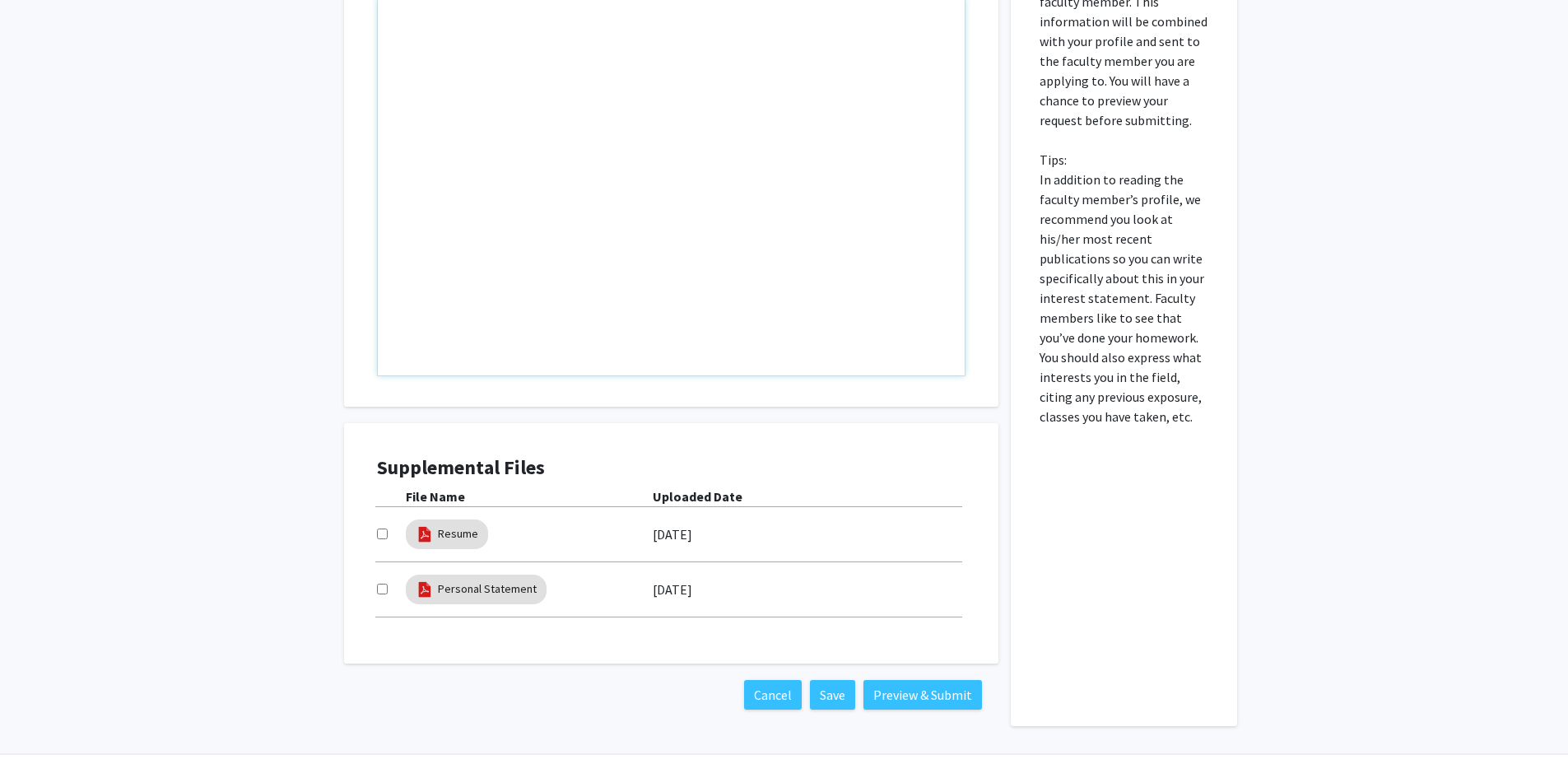
scroll to position [694, 0]
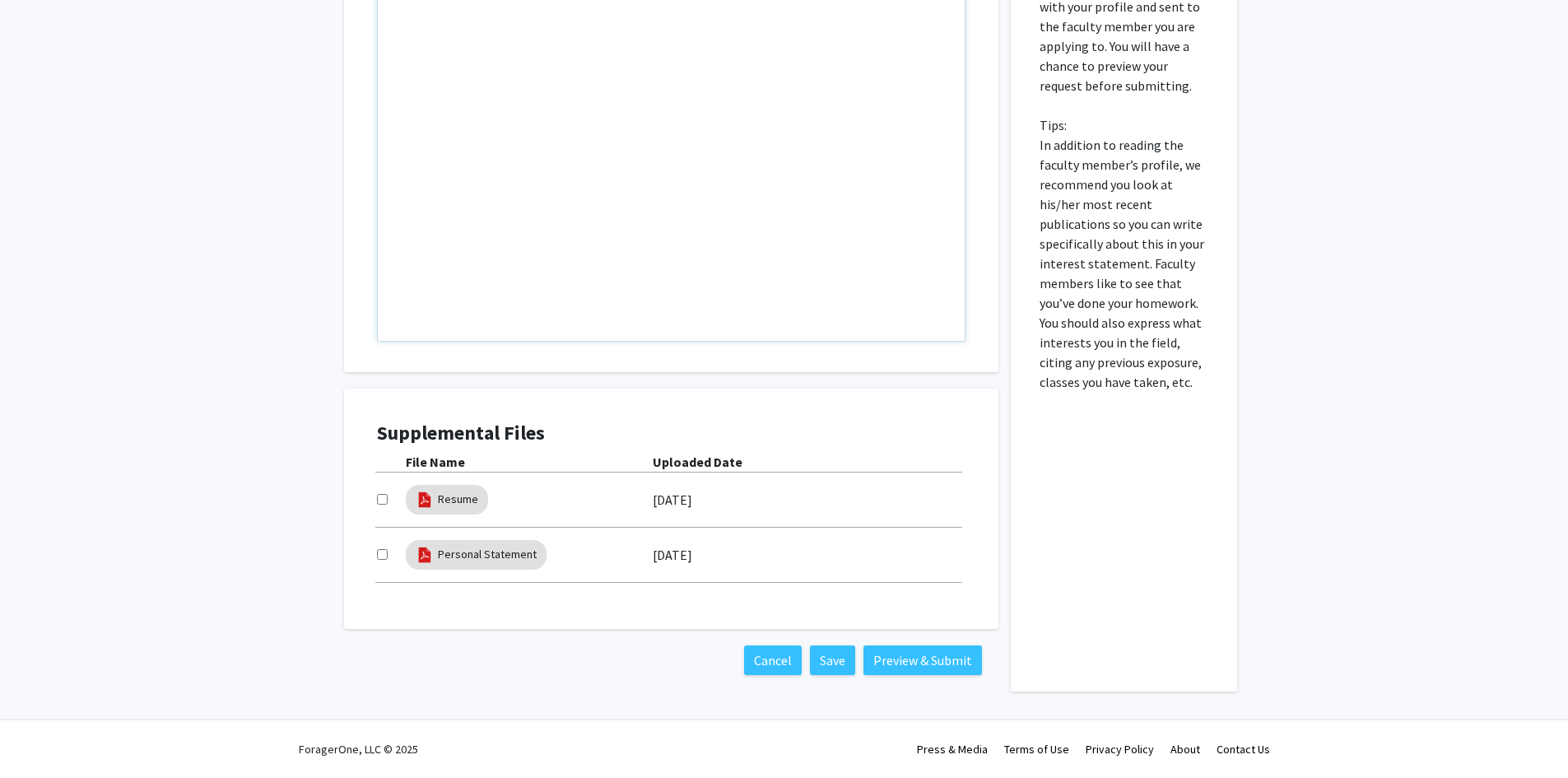
click at [509, 218] on div "Note to users with screen readers: Please press Alt+0 or Option+0 to deactivate…" at bounding box center [671, 152] width 587 height 377
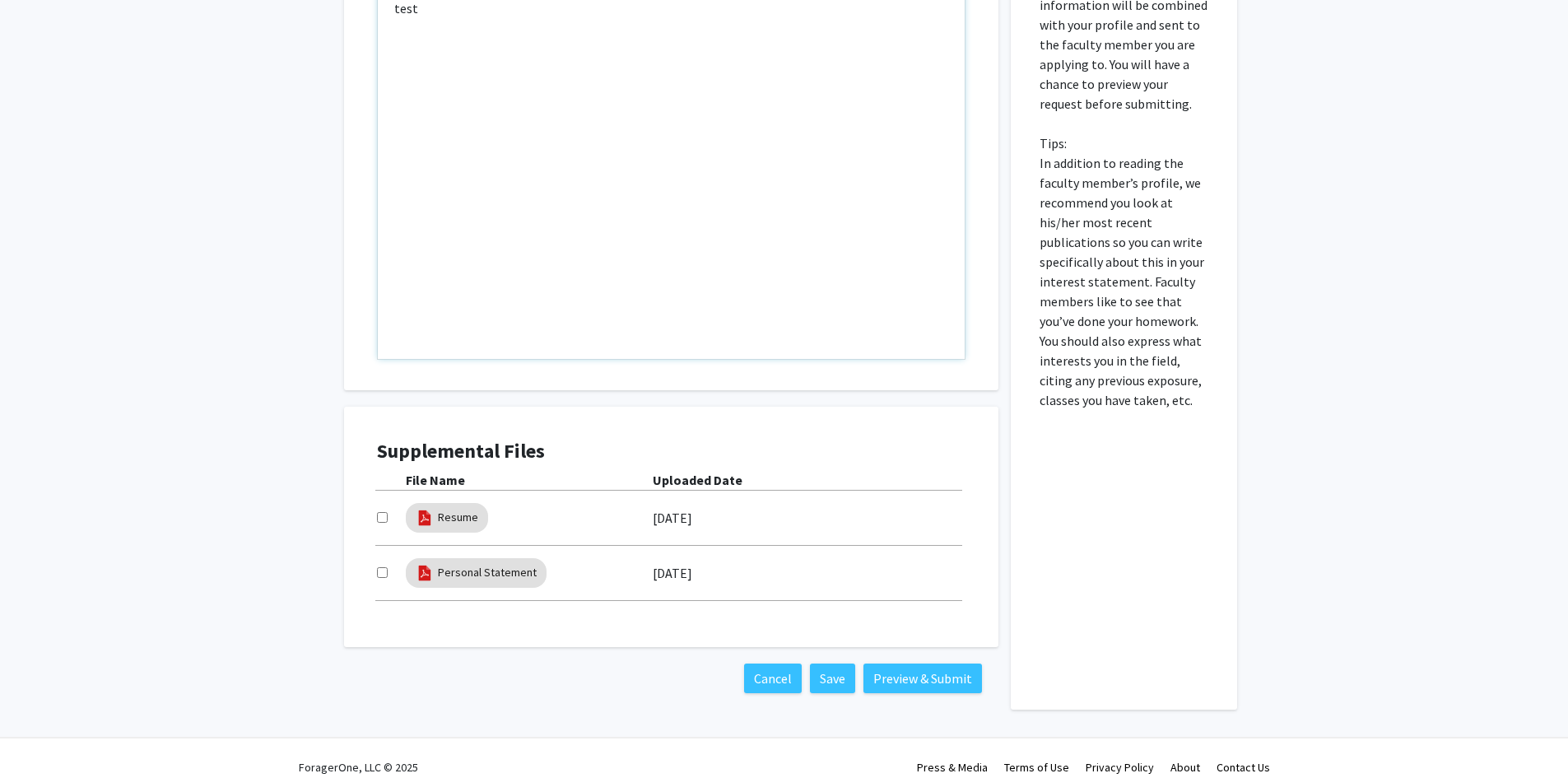
type textarea "test"
click at [944, 684] on button "Preview & Submit" at bounding box center [923, 678] width 119 height 29
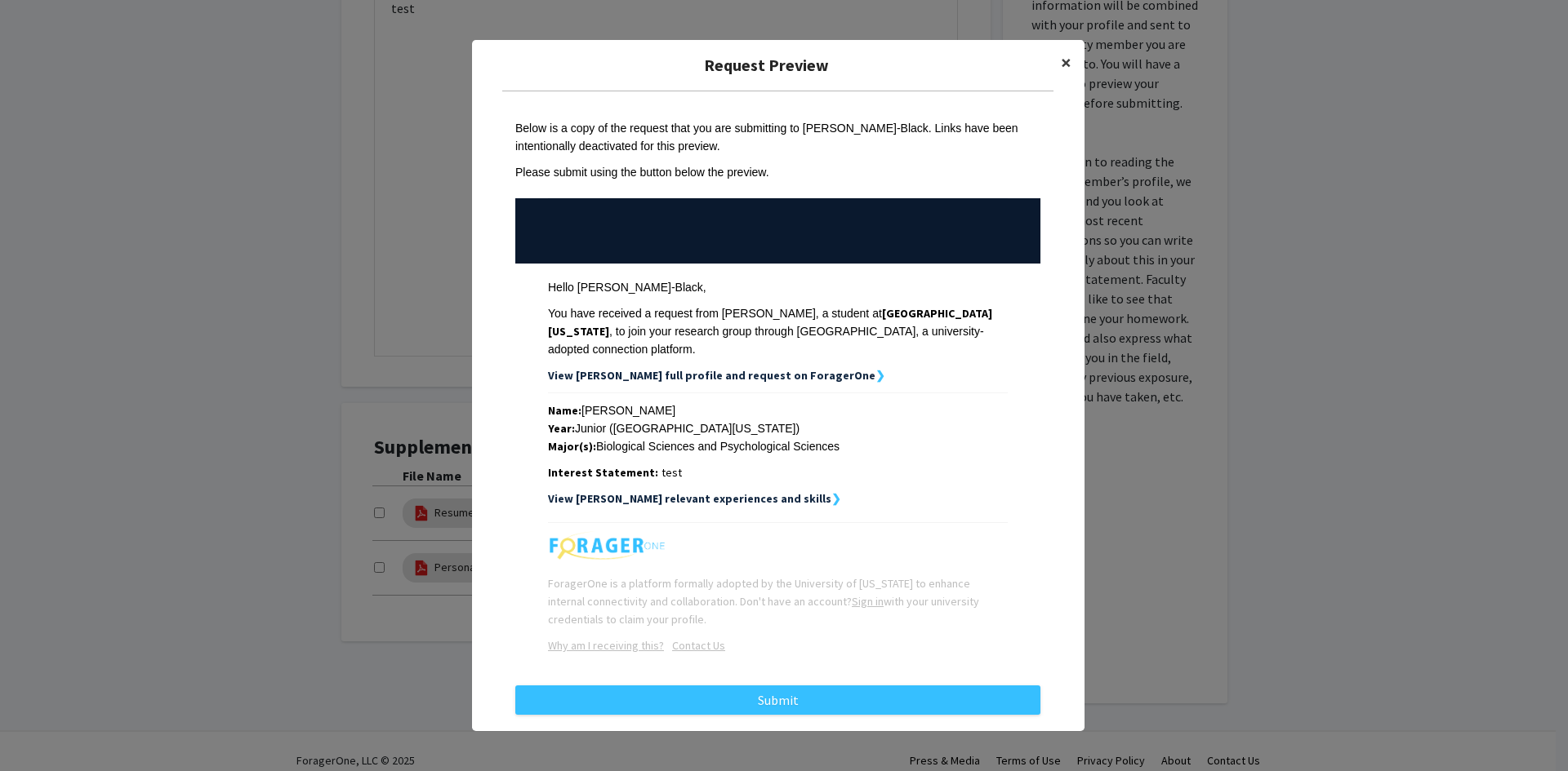
click at [1061, 75] on span "×" at bounding box center [1066, 62] width 11 height 25
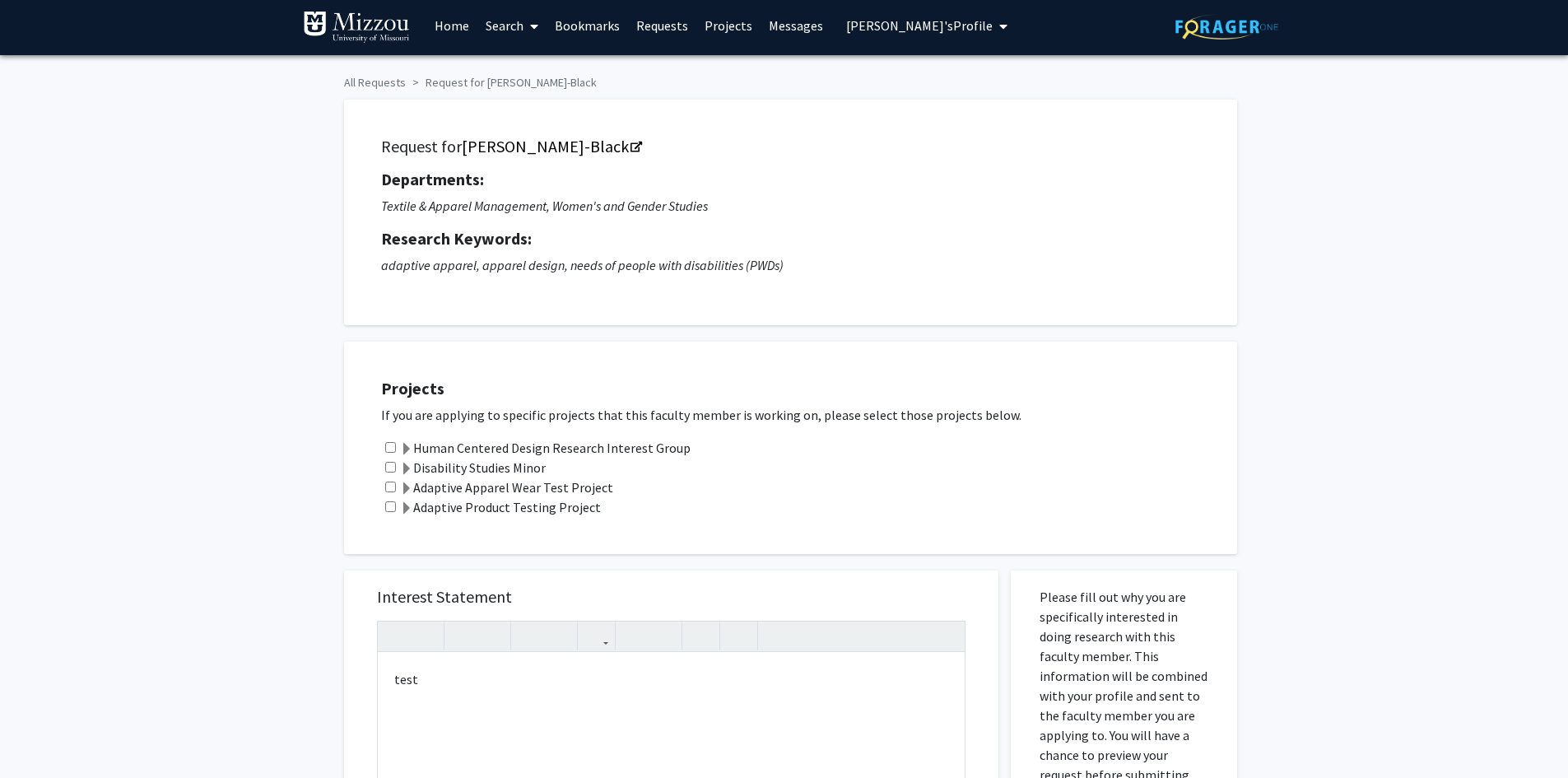
scroll to position [0, 0]
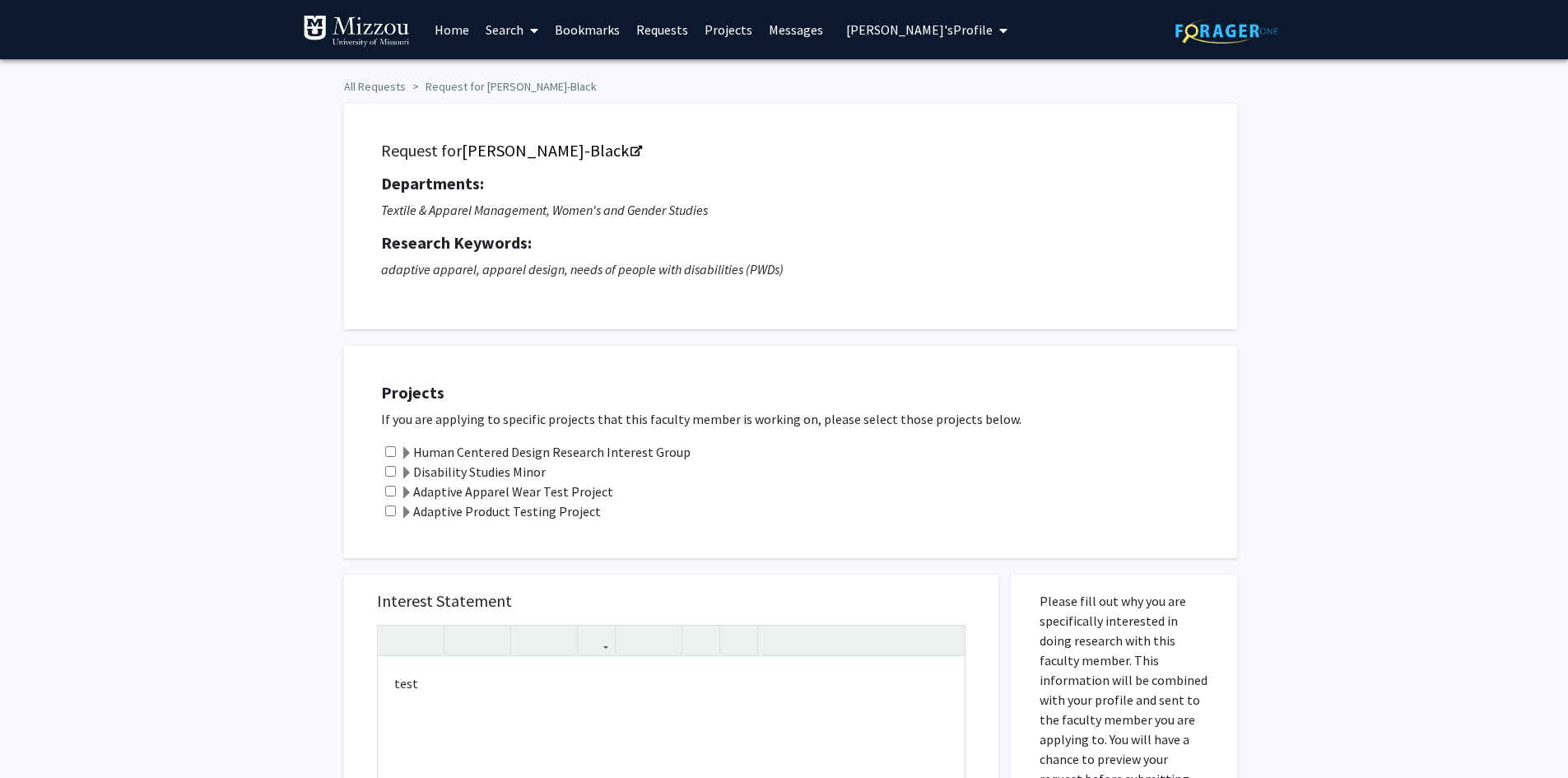
click at [861, 28] on span "[PERSON_NAME]'s Profile" at bounding box center [920, 29] width 147 height 17
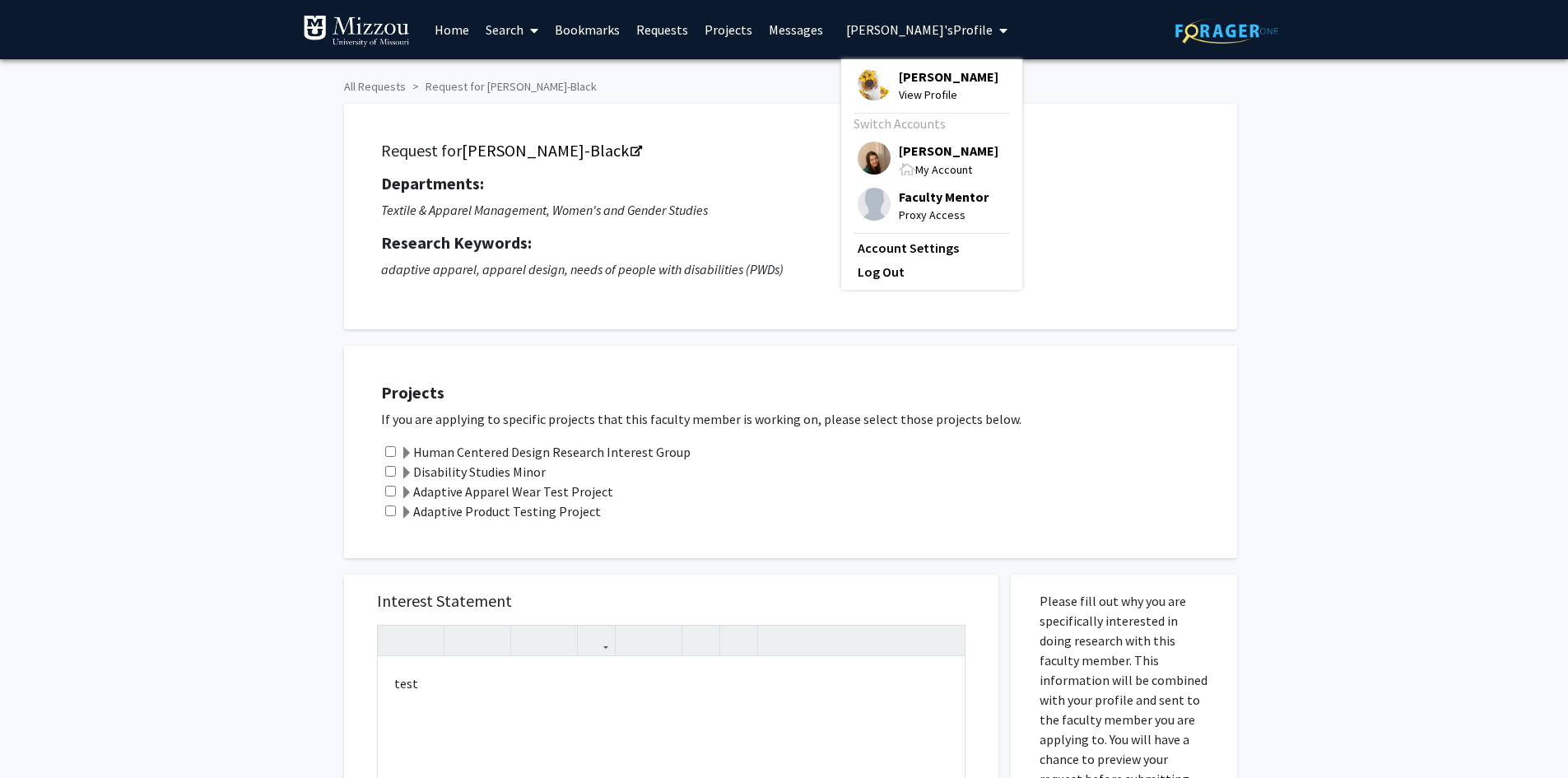
click at [908, 198] on span "Faculty Mentor" at bounding box center [944, 197] width 90 height 18
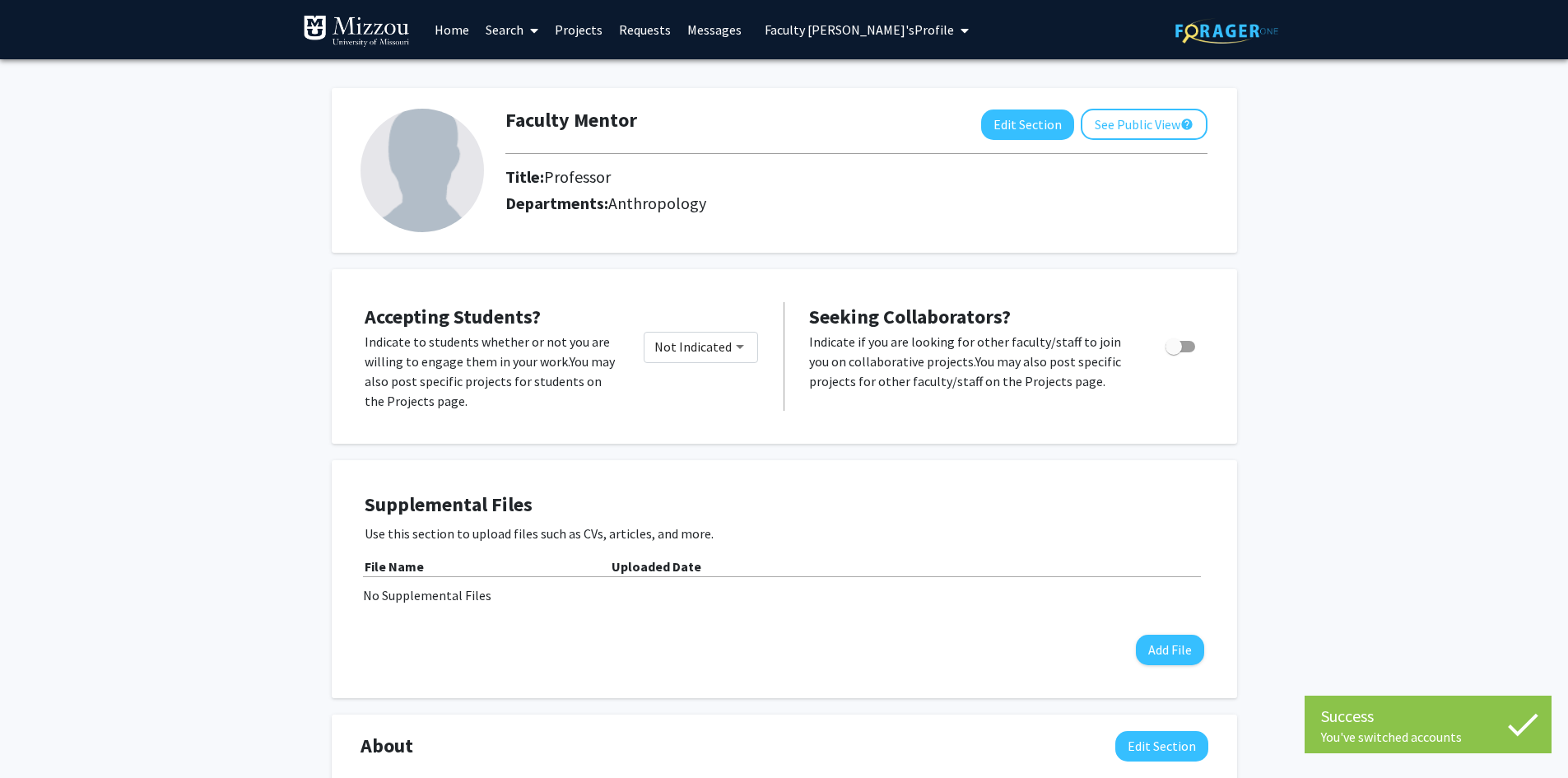
click at [657, 34] on link "Requests" at bounding box center [645, 29] width 69 height 58
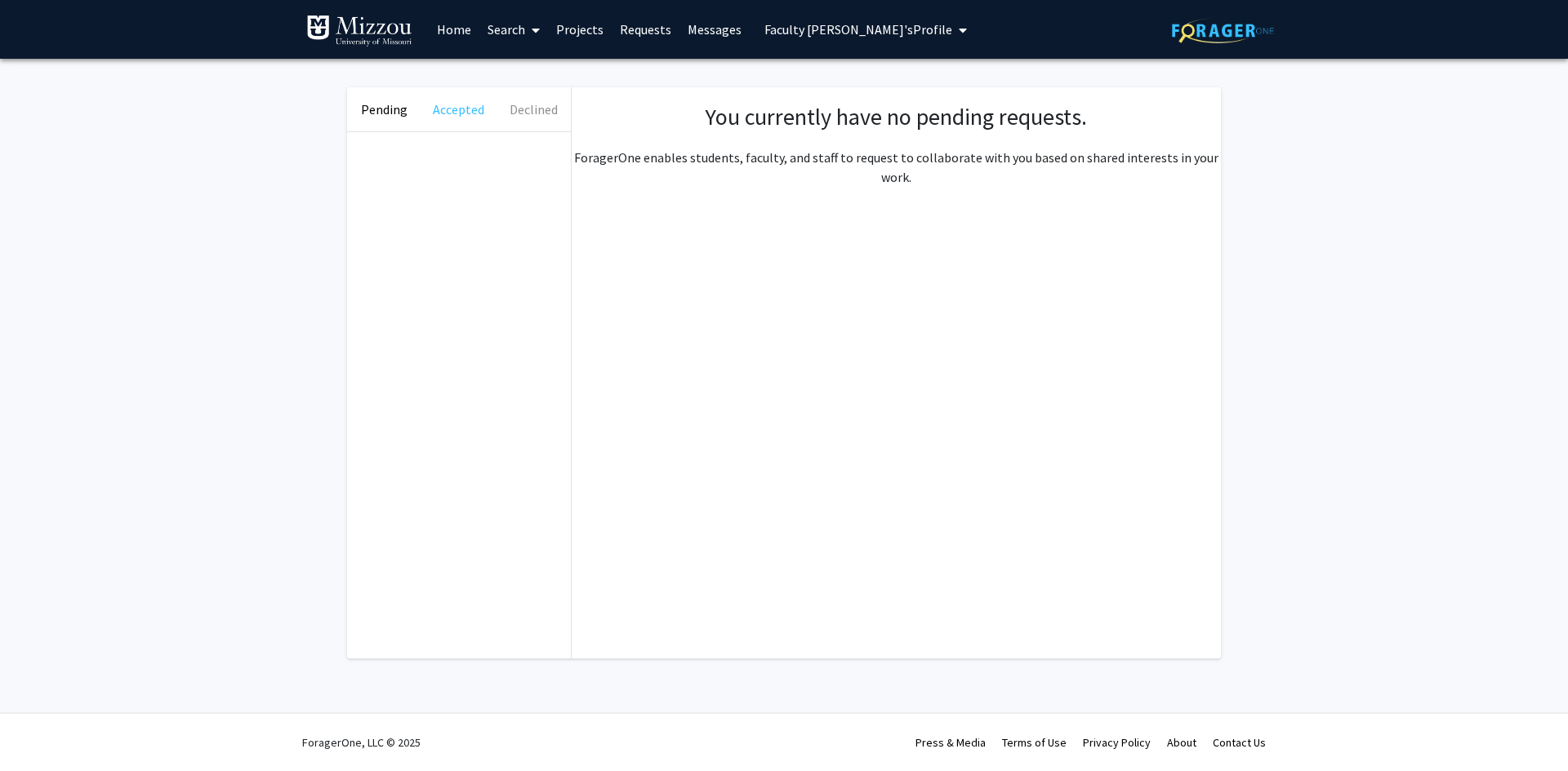
click at [470, 113] on button "Accepted" at bounding box center [459, 109] width 74 height 44
click at [528, 109] on button "Declined" at bounding box center [533, 109] width 74 height 44
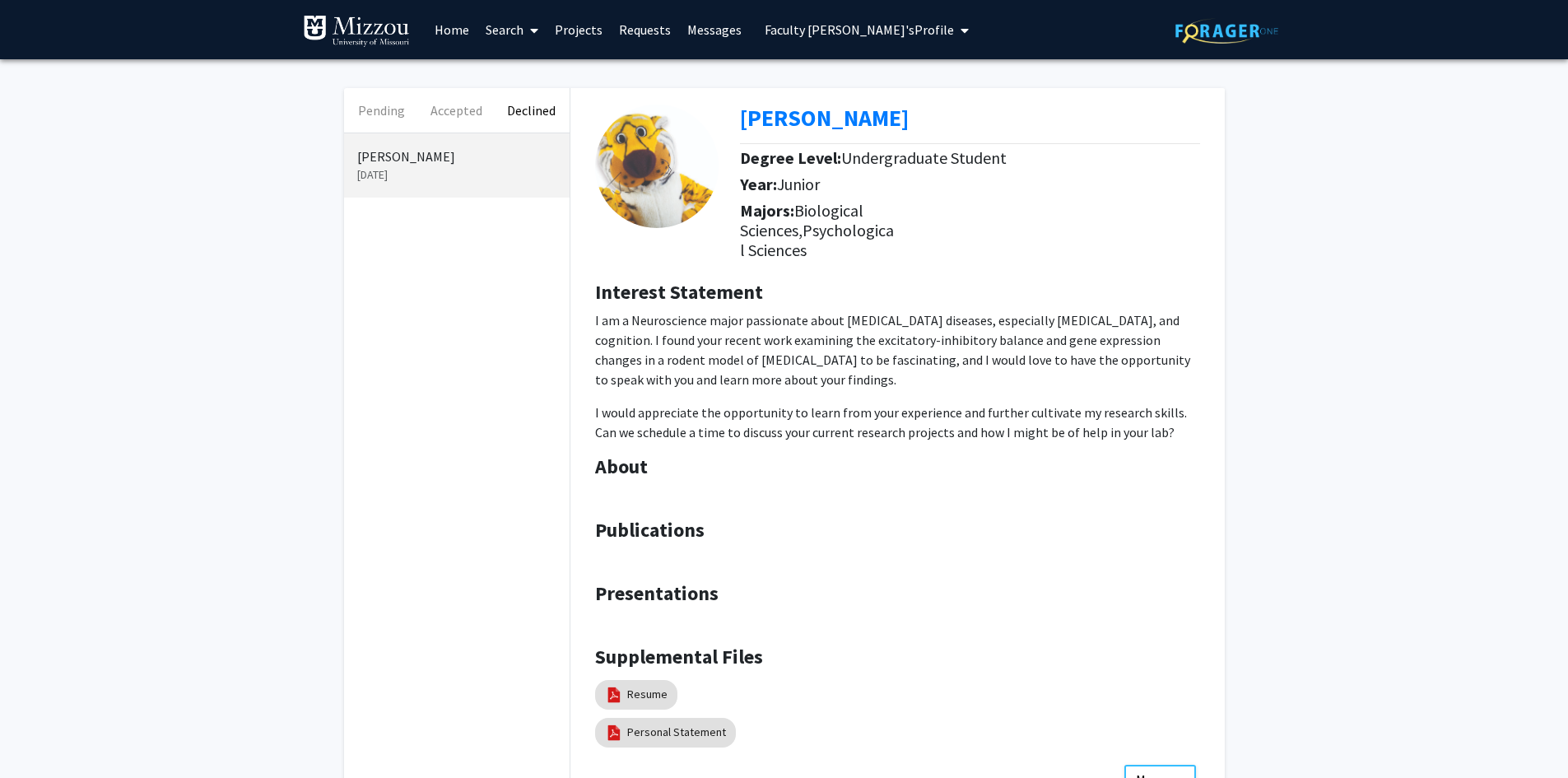
click at [499, 28] on link "Search" at bounding box center [511, 29] width 70 height 58
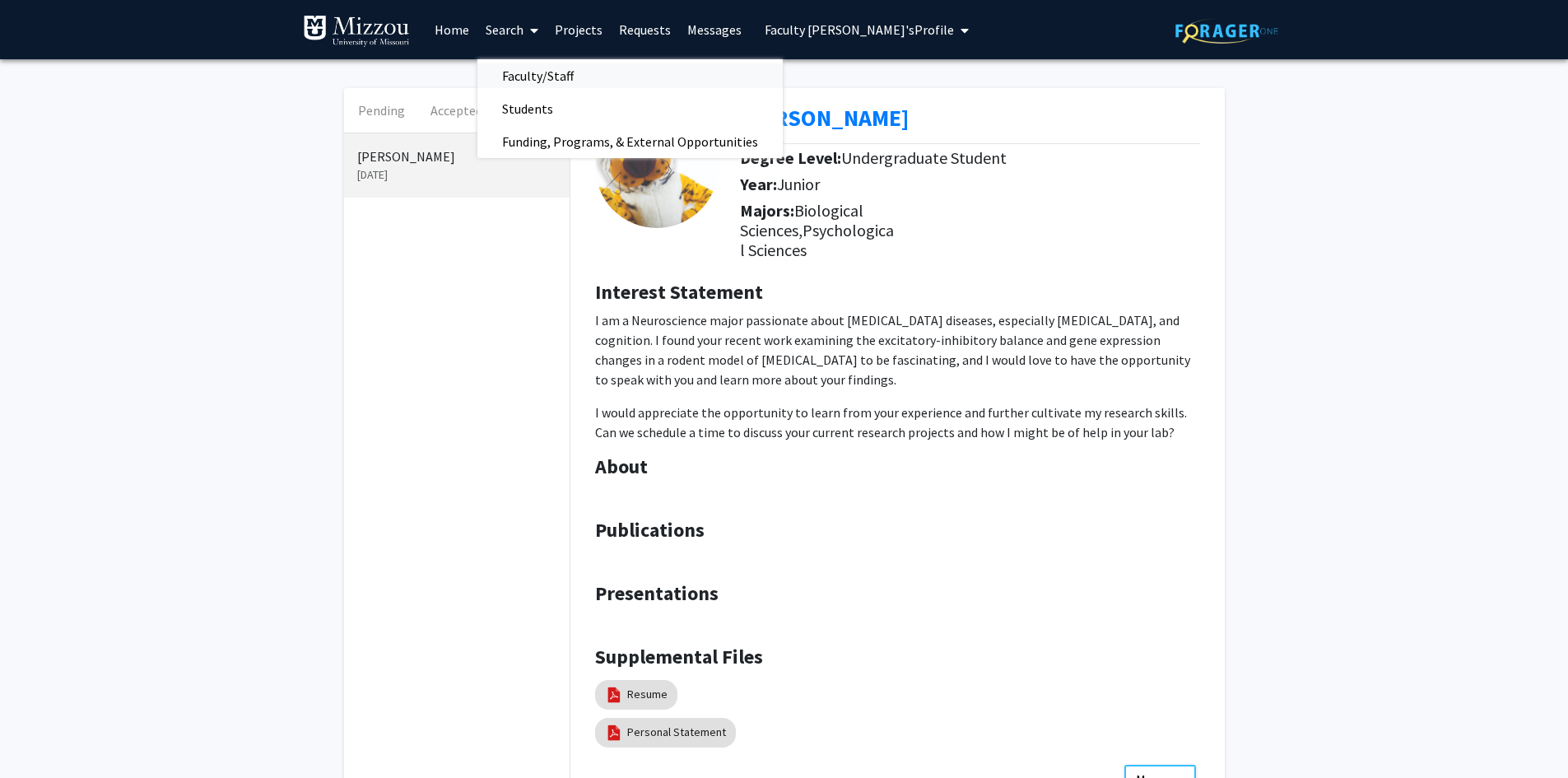
click at [509, 76] on span "Faculty/Staff" at bounding box center [538, 76] width 121 height 33
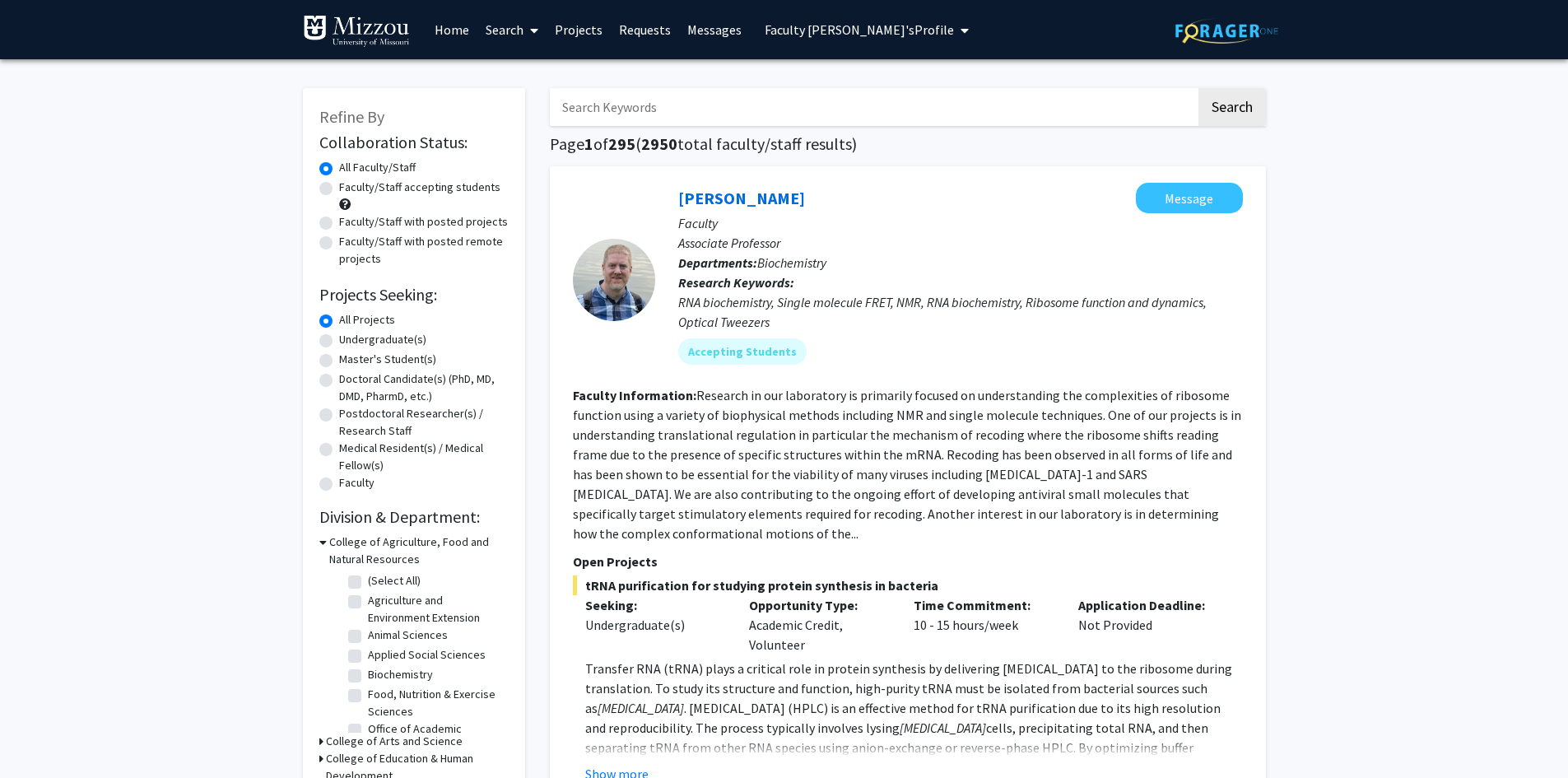
click at [497, 28] on link "Search" at bounding box center [511, 29] width 70 height 58
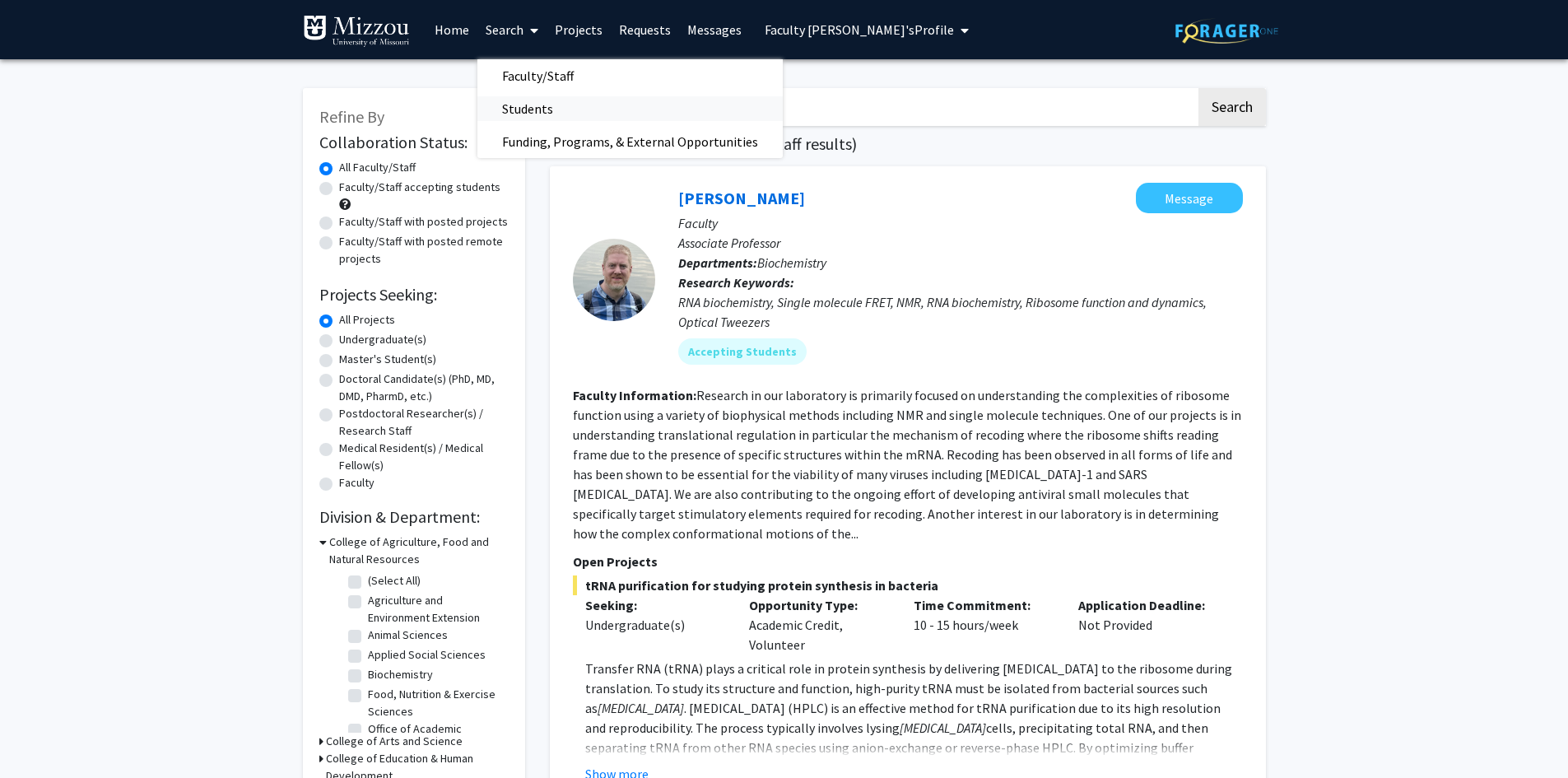
click at [500, 113] on span "Students" at bounding box center [527, 109] width 101 height 33
